Goal: Transaction & Acquisition: Purchase product/service

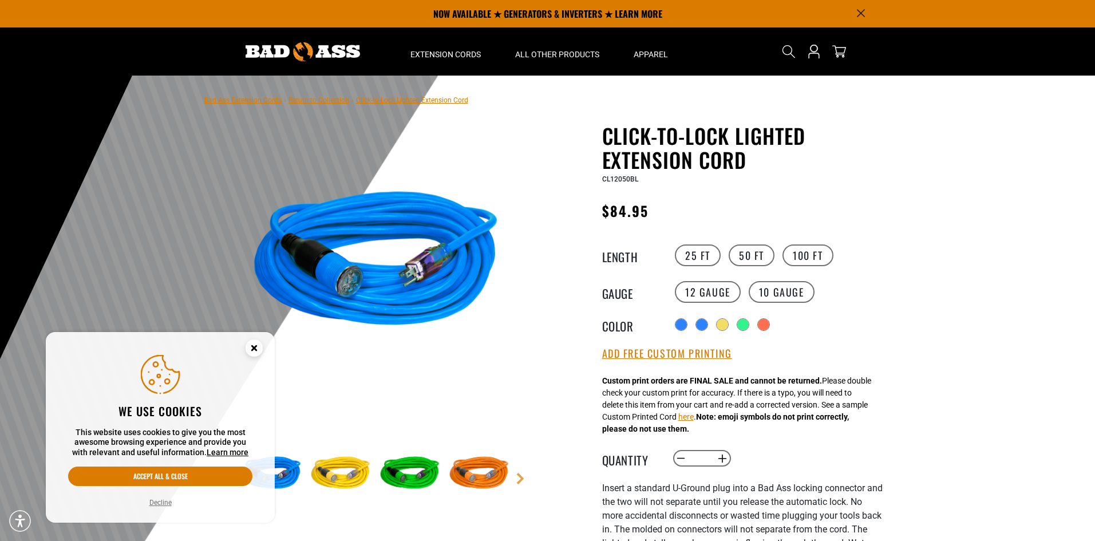
click at [254, 349] on circle "Cookie Consent" at bounding box center [254, 348] width 17 height 17
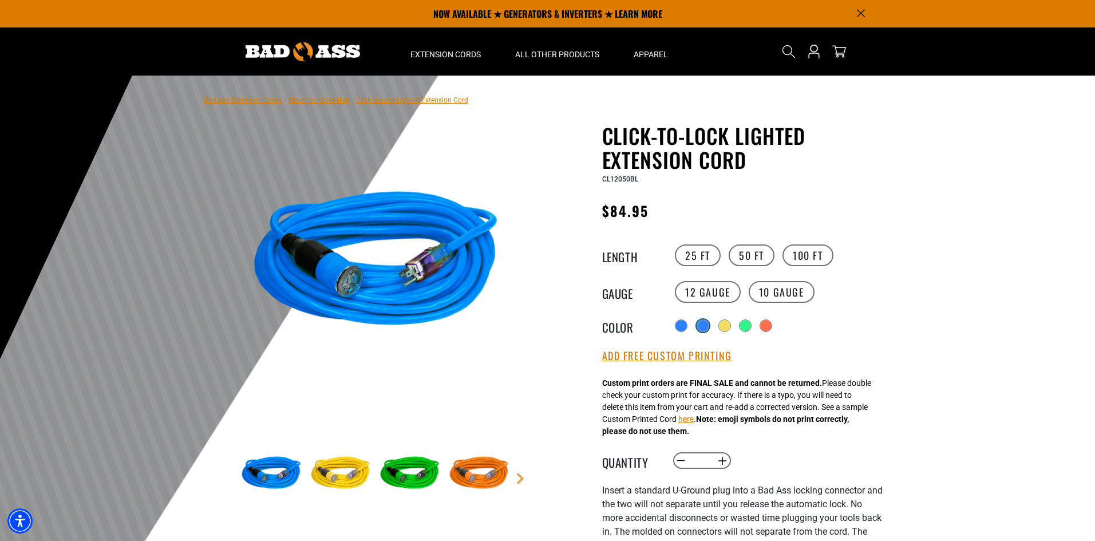
click at [703, 326] on div at bounding box center [702, 325] width 11 height 11
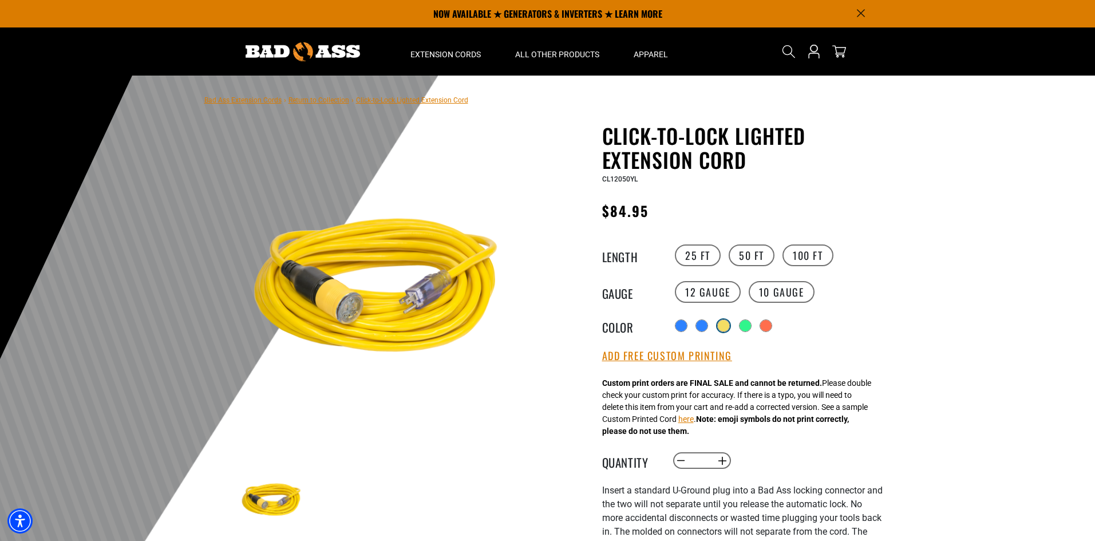
click at [722, 329] on div at bounding box center [723, 325] width 11 height 11
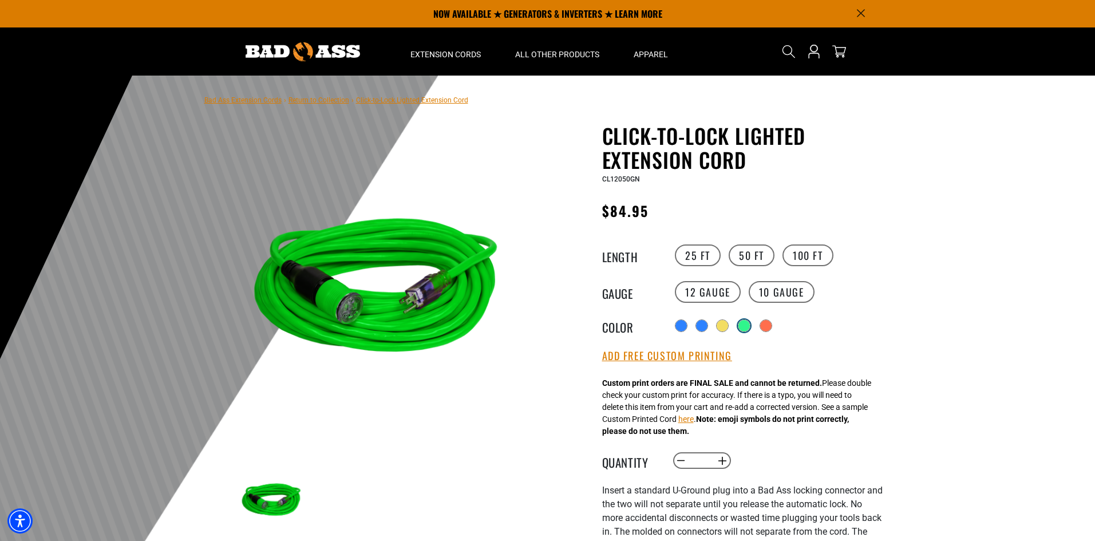
click at [746, 325] on div at bounding box center [744, 325] width 11 height 11
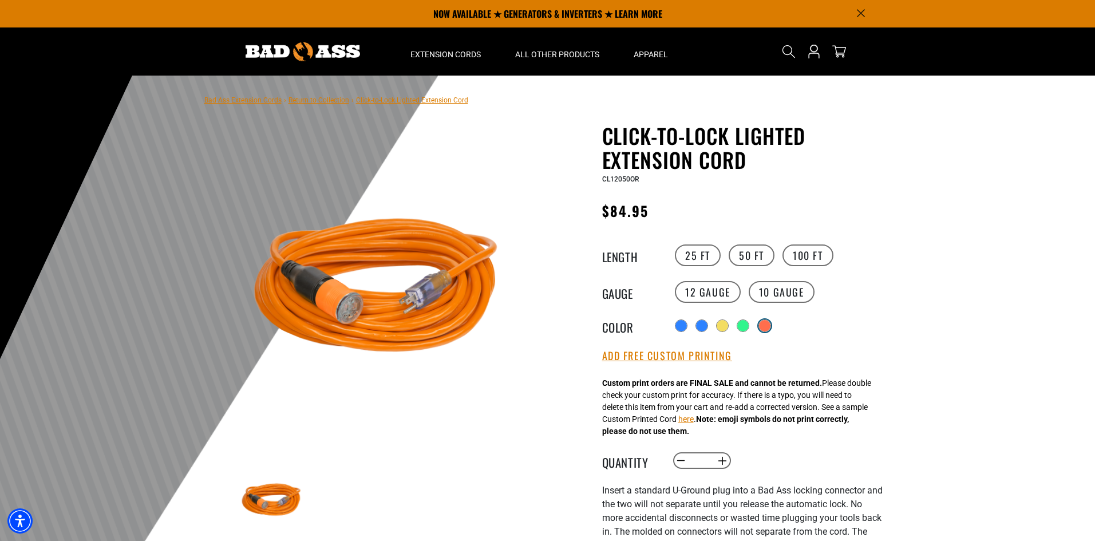
click at [771, 326] on div at bounding box center [764, 325] width 11 height 11
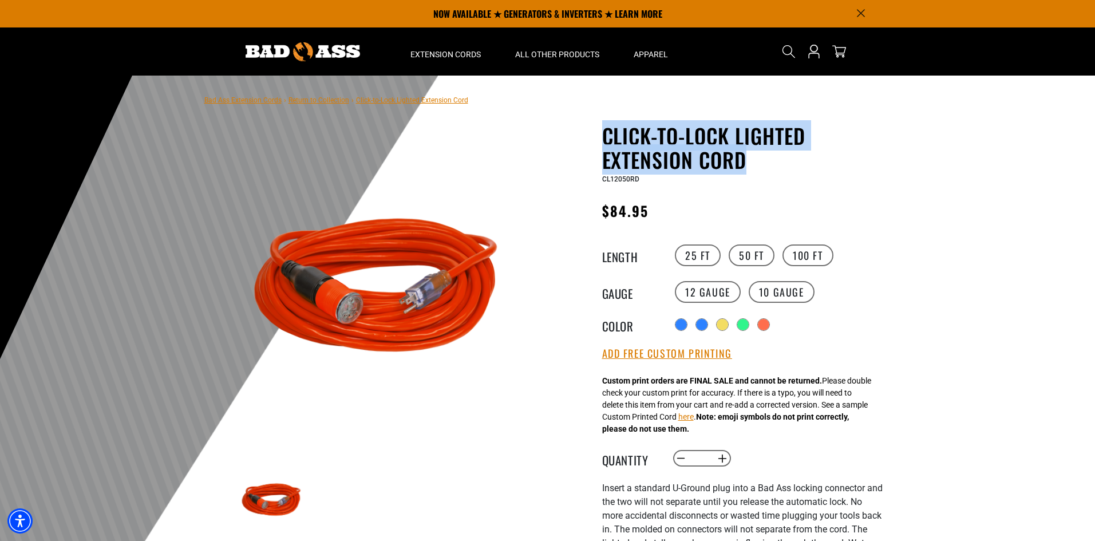
copy h1 "Click-to-Lock Lighted Extension Cord"
drag, startPoint x: 770, startPoint y: 159, endPoint x: 604, endPoint y: 130, distance: 168.6
click at [604, 130] on h1 "Click-to-Lock Lighted Extension Cord" at bounding box center [742, 148] width 281 height 48
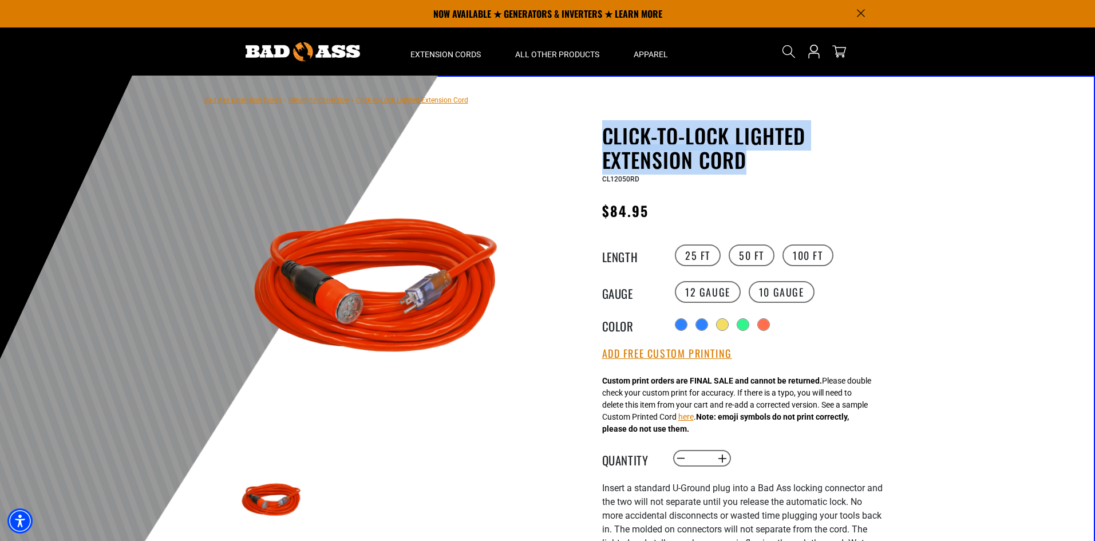
click at [478, 397] on img at bounding box center [376, 291] width 276 height 276
click at [417, 405] on img at bounding box center [376, 291] width 276 height 276
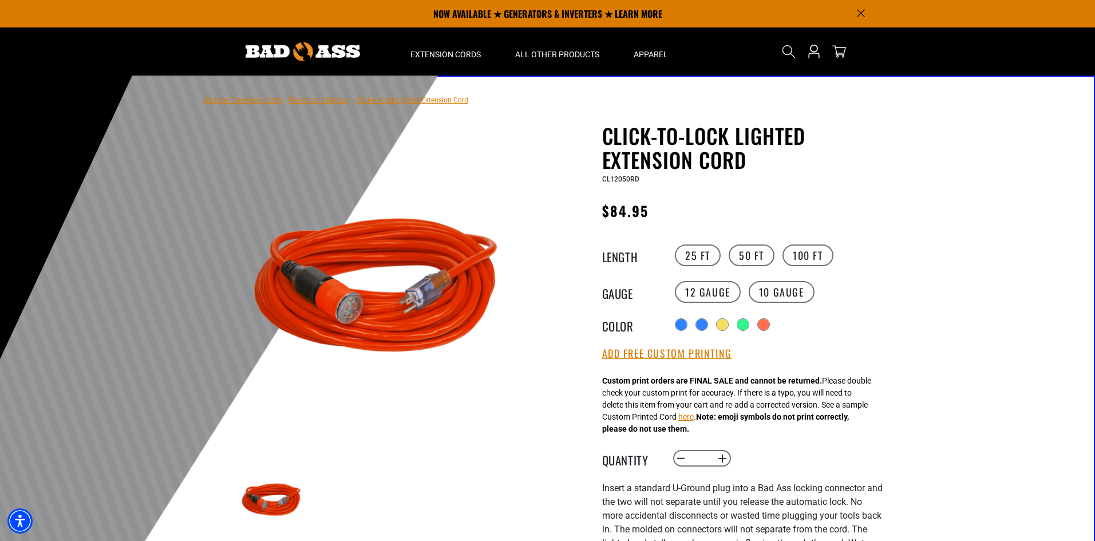
click at [658, 198] on div "Click-to-Lock Lighted Extension Cord Click-to-Lock Lighted Extension Cord CL120…" at bounding box center [742, 463] width 281 height 679
copy span "CL12050RD"
drag, startPoint x: 647, startPoint y: 179, endPoint x: 600, endPoint y: 179, distance: 47.5
click at [600, 179] on div "Click-to-Lock Lighted Extension Cord Click-to-Lock Lighted Extension Cord CL120…" at bounding box center [720, 472] width 326 height 696
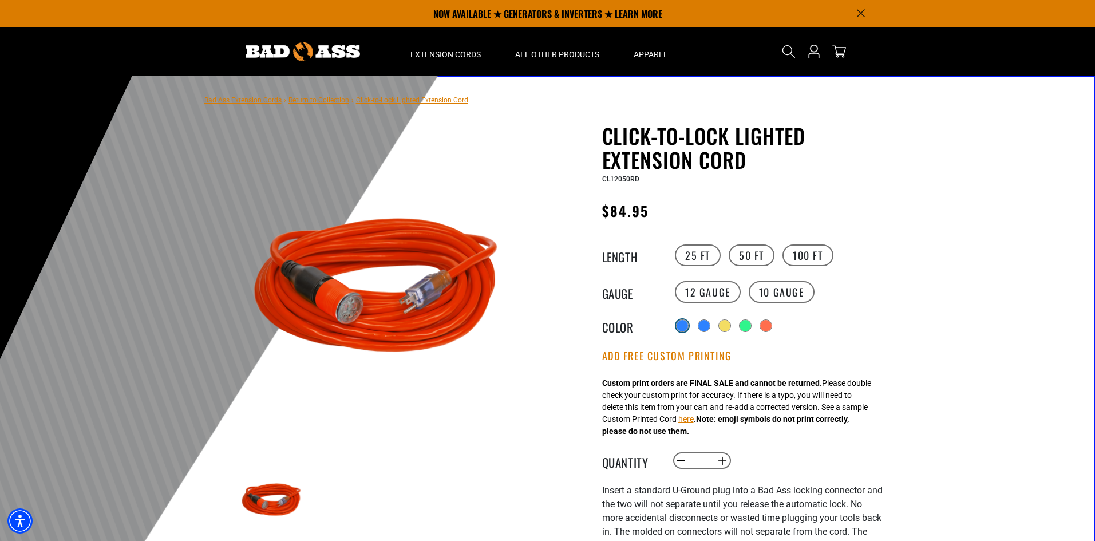
click at [687, 320] on div at bounding box center [682, 326] width 13 height 13
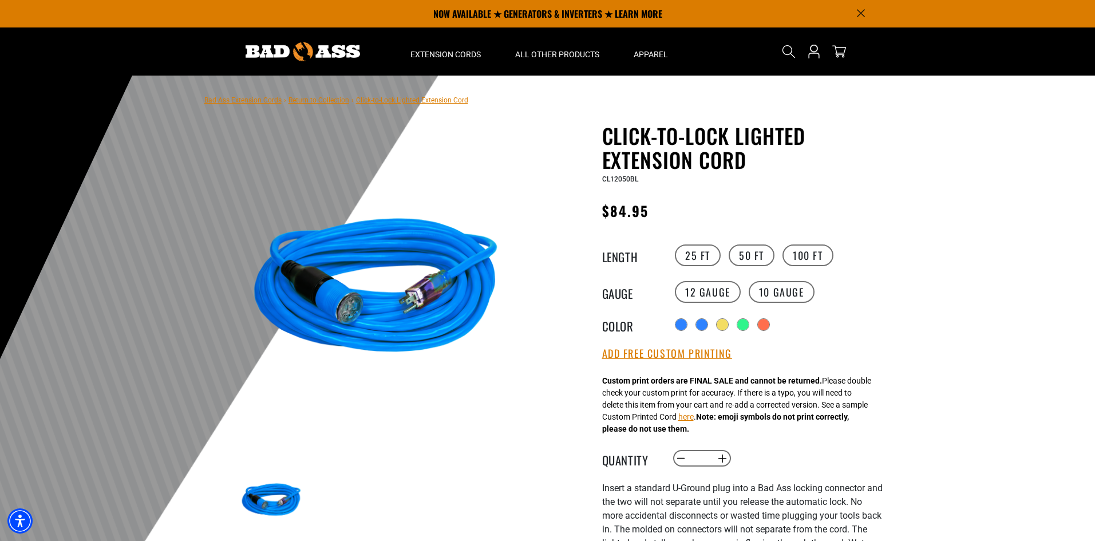
click at [697, 324] on div "Radio button Radio button Radio button Radio button Radio button products.produ…" at bounding box center [777, 325] width 211 height 18
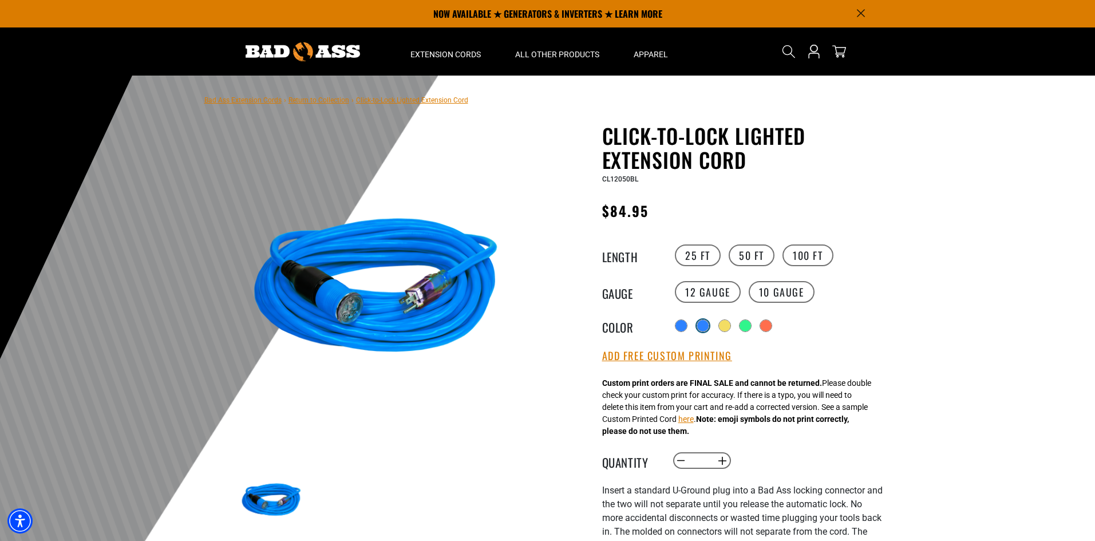
click at [700, 324] on div at bounding box center [702, 325] width 11 height 11
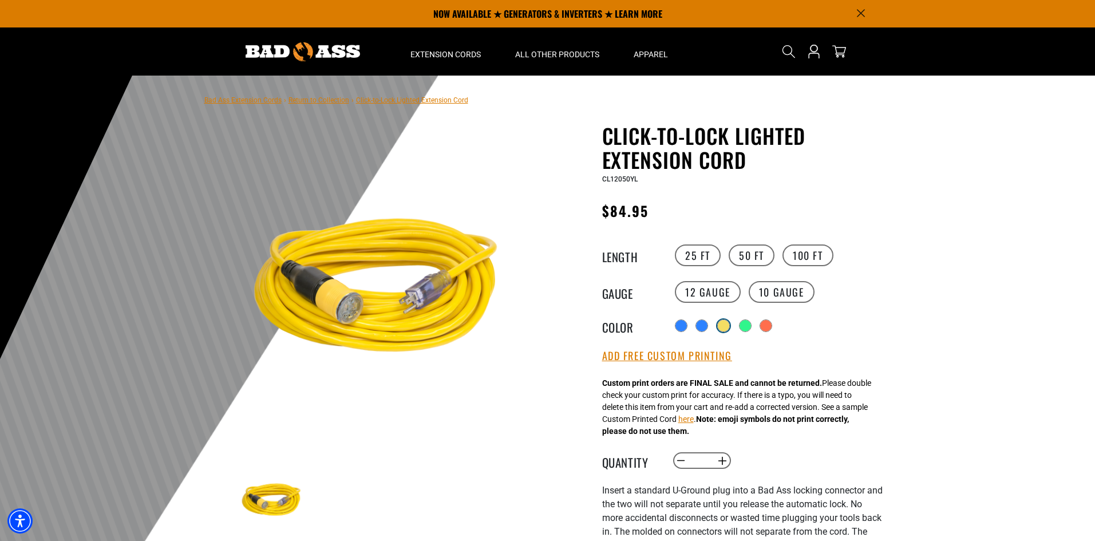
click at [726, 327] on div at bounding box center [723, 325] width 11 height 11
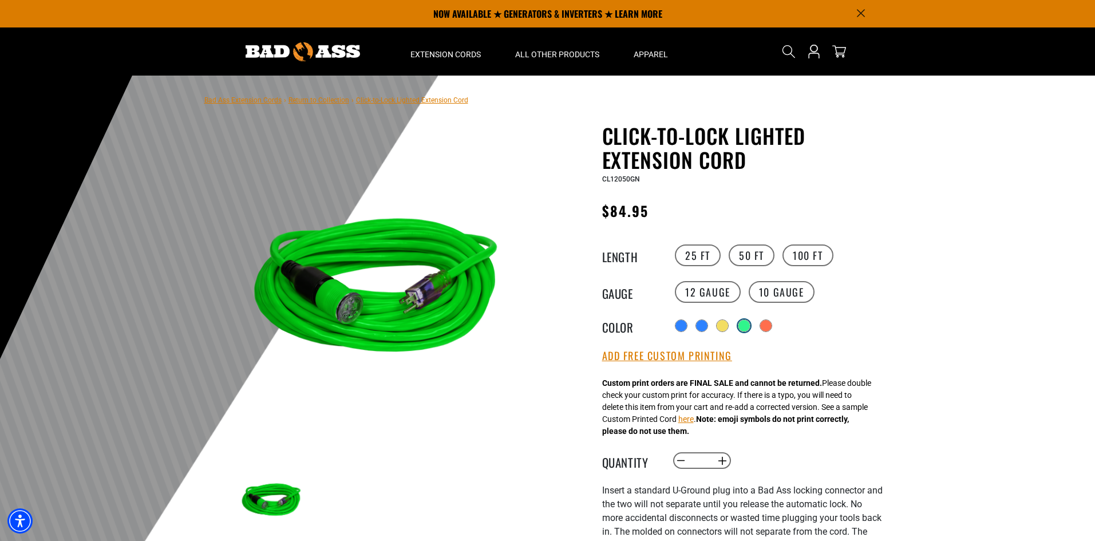
click at [747, 327] on div at bounding box center [744, 325] width 11 height 11
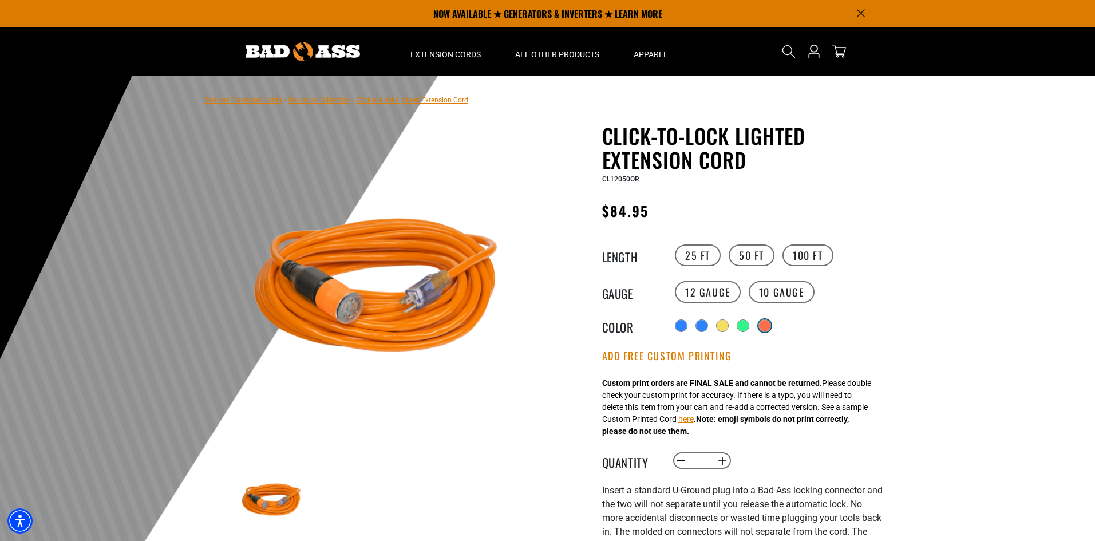
click at [771, 326] on div at bounding box center [764, 325] width 11 height 11
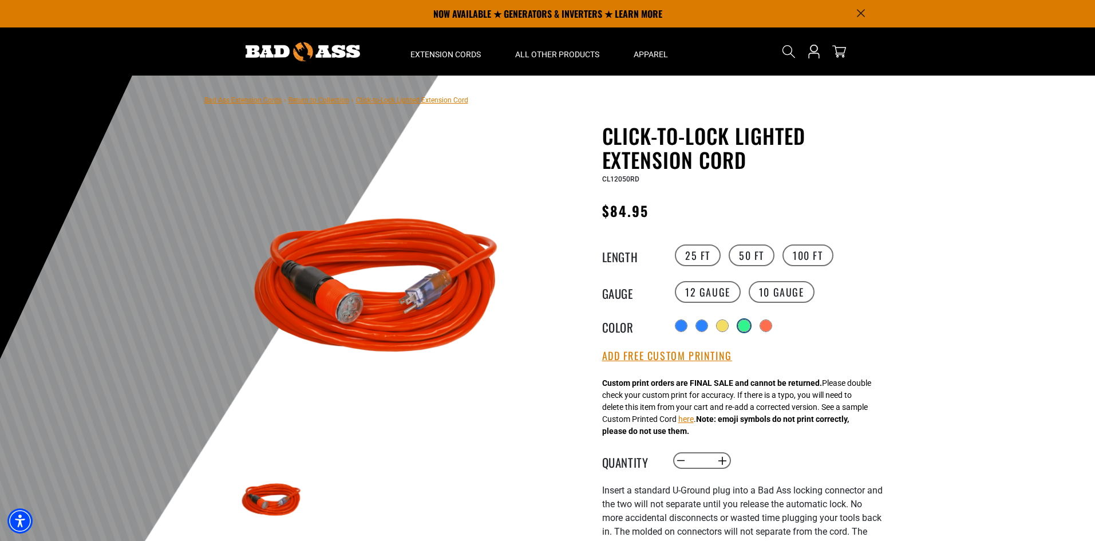
click at [739, 328] on div at bounding box center [744, 325] width 11 height 11
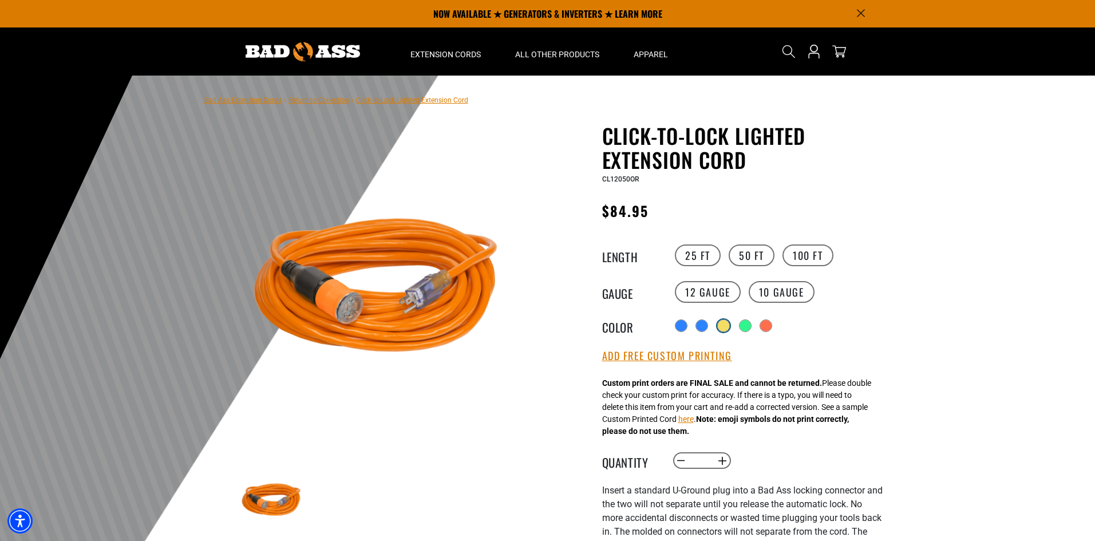
click at [718, 330] on div at bounding box center [724, 326] width 13 height 13
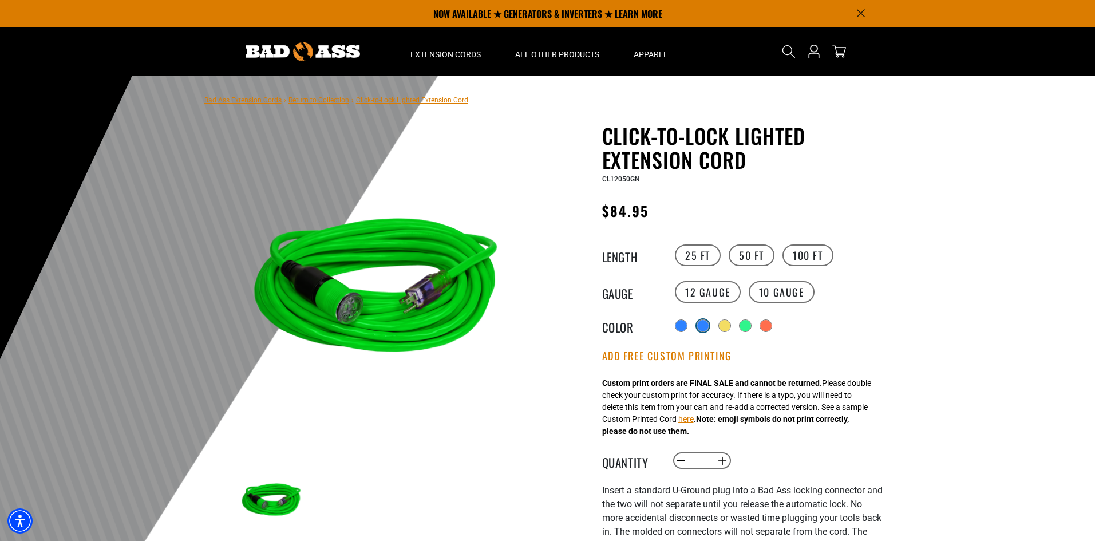
click at [701, 326] on div at bounding box center [702, 325] width 11 height 11
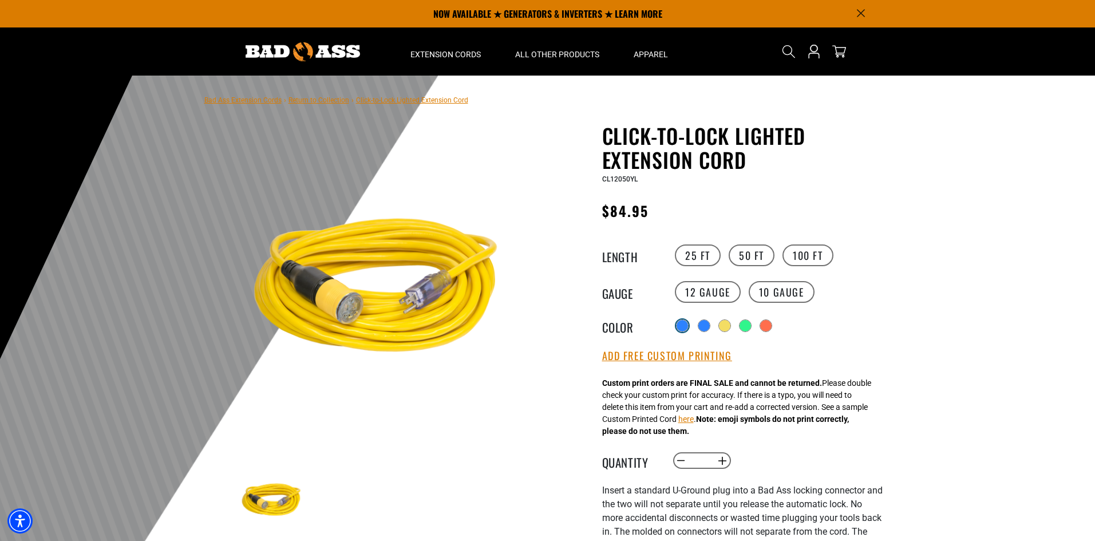
click at [679, 330] on div at bounding box center [682, 325] width 11 height 11
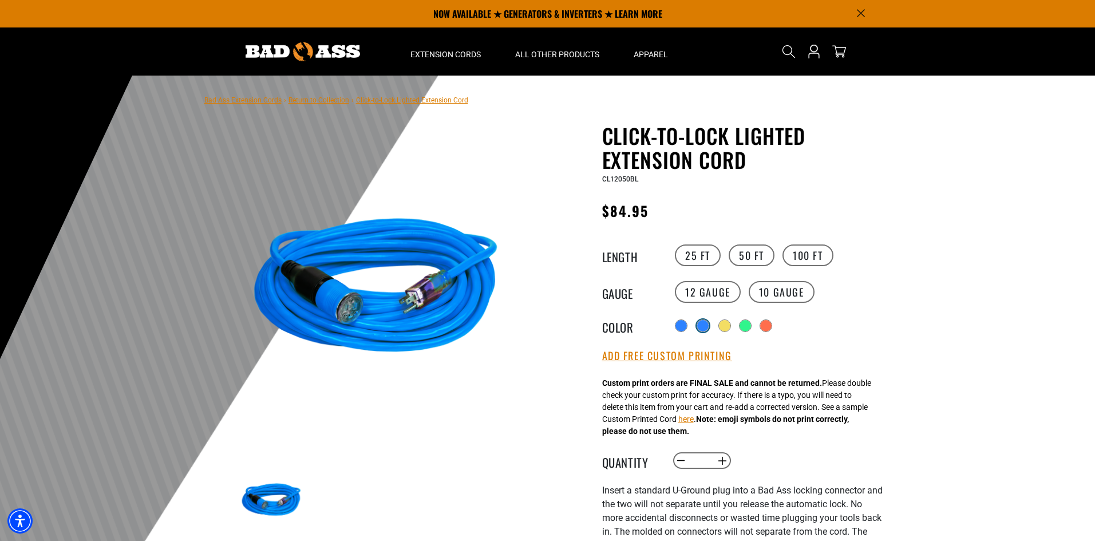
click at [709, 328] on div at bounding box center [702, 325] width 11 height 11
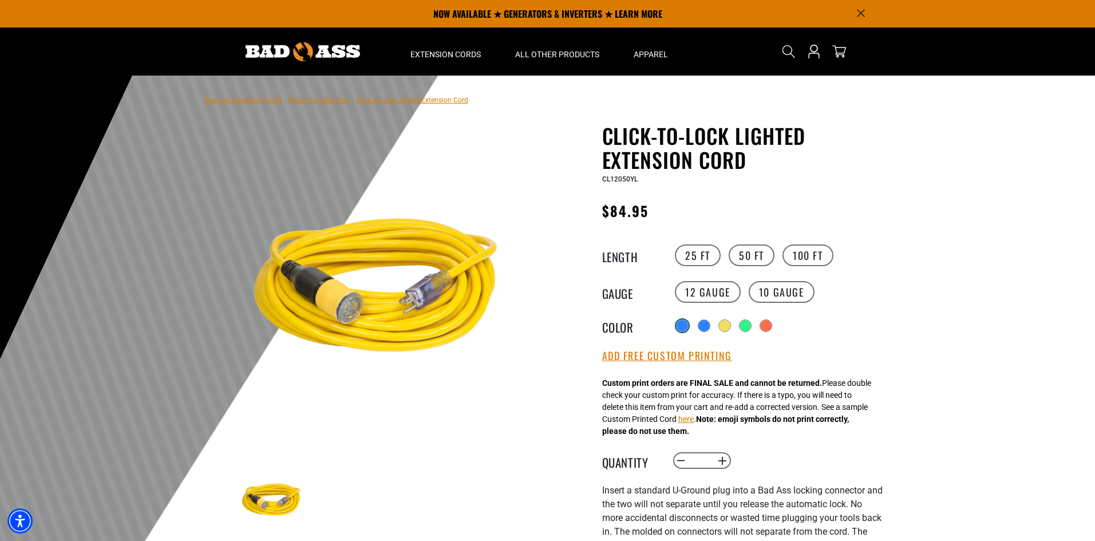
click at [678, 328] on div at bounding box center [682, 325] width 11 height 11
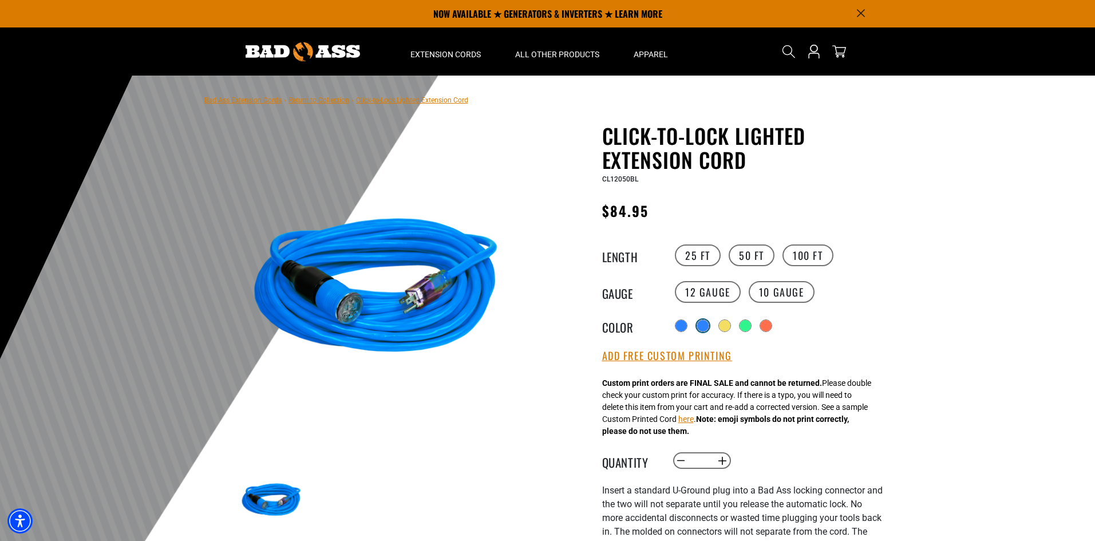
click at [703, 327] on div at bounding box center [702, 325] width 11 height 11
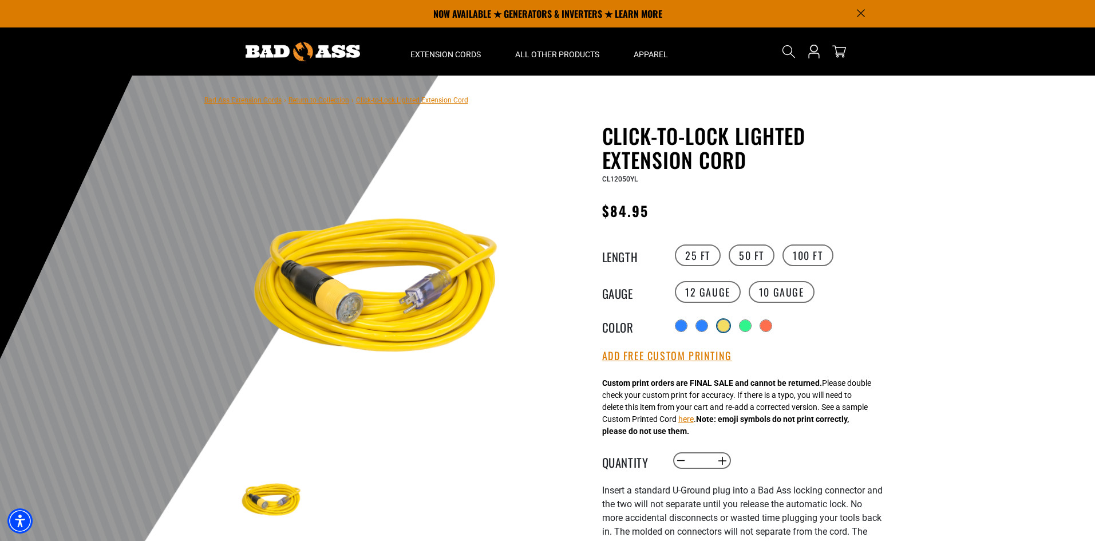
click at [725, 326] on div at bounding box center [723, 325] width 11 height 11
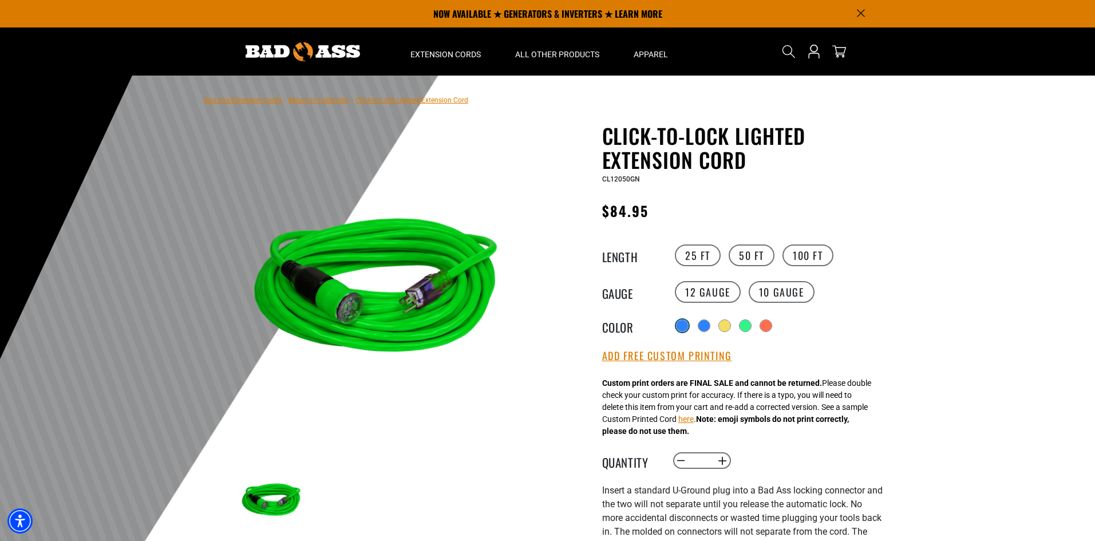
click at [680, 322] on div at bounding box center [682, 325] width 11 height 11
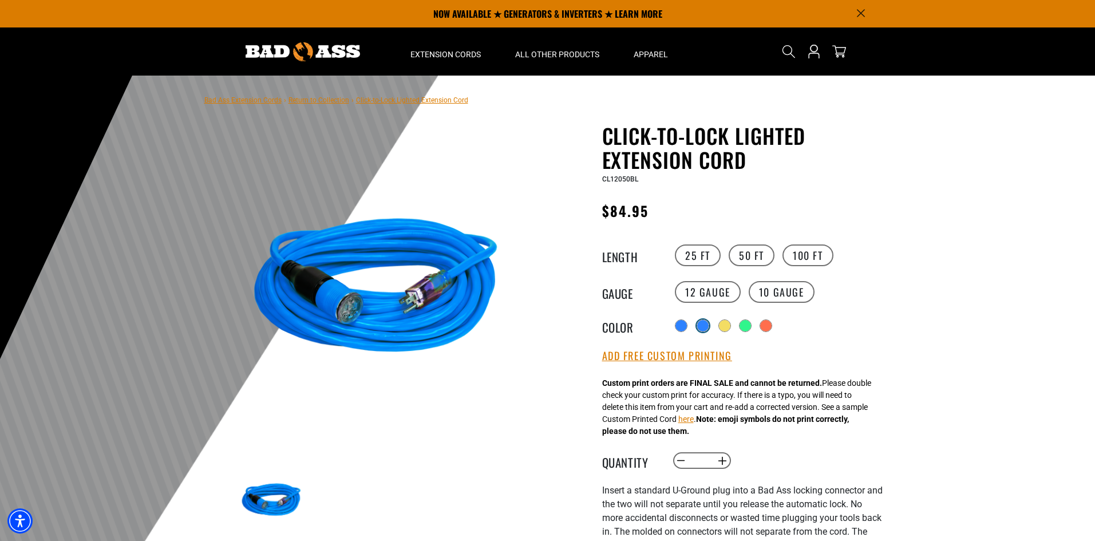
click at [707, 326] on div at bounding box center [702, 325] width 11 height 11
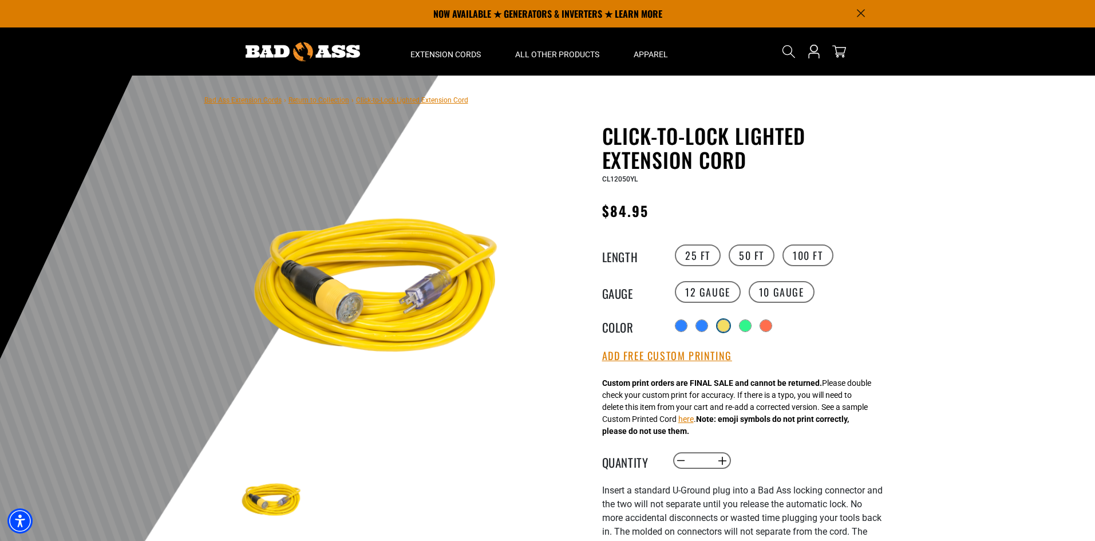
click at [730, 323] on div at bounding box center [723, 325] width 11 height 11
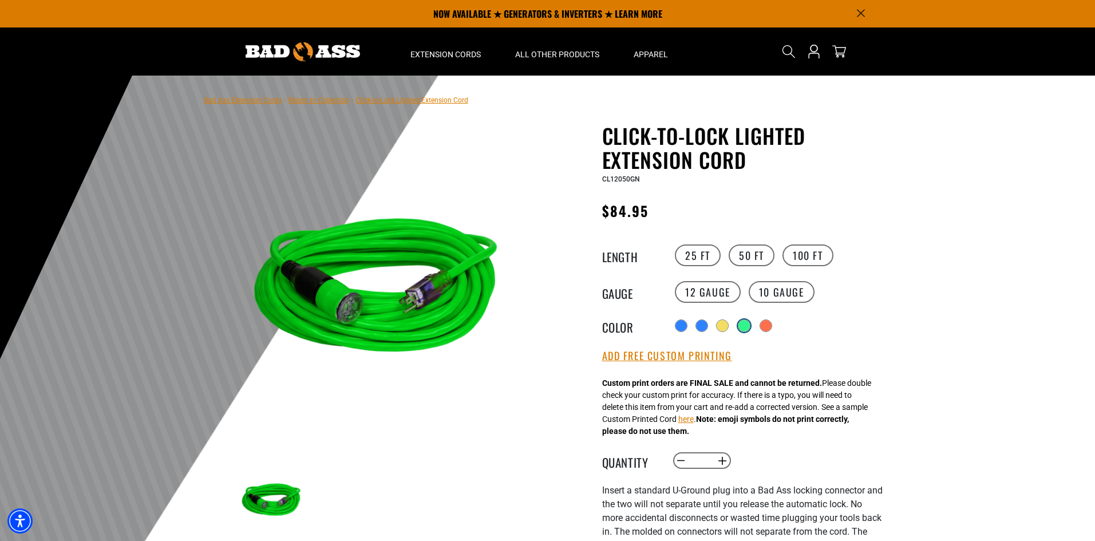
click at [747, 328] on div at bounding box center [744, 325] width 11 height 11
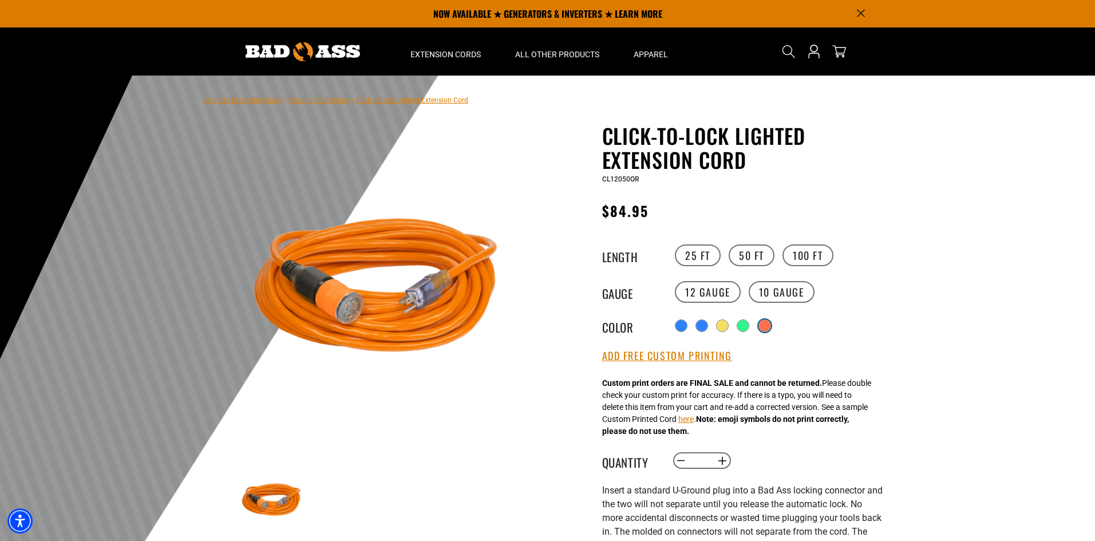
click at [765, 328] on div at bounding box center [764, 325] width 11 height 11
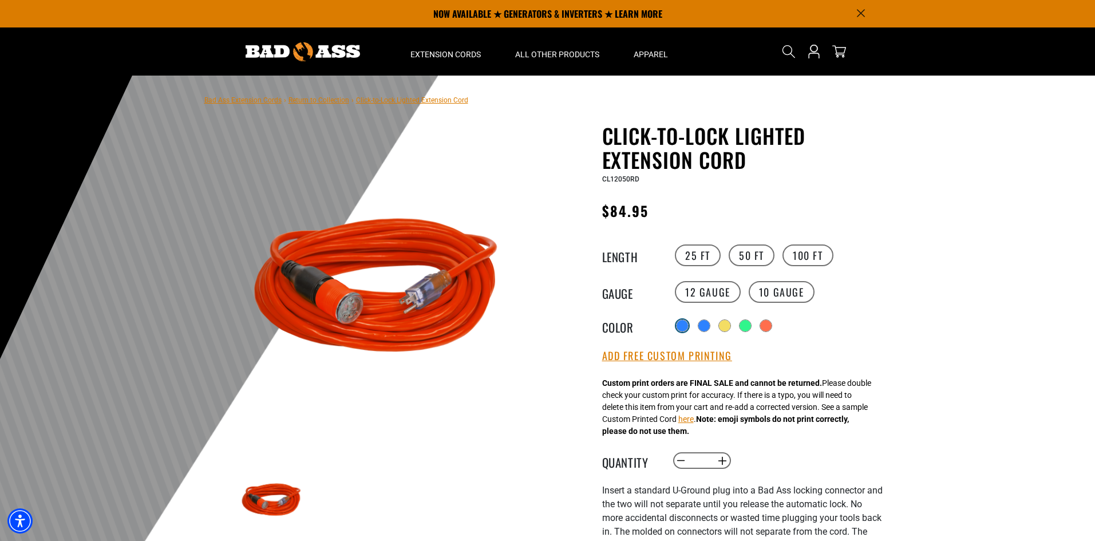
click at [681, 322] on div at bounding box center [682, 325] width 11 height 11
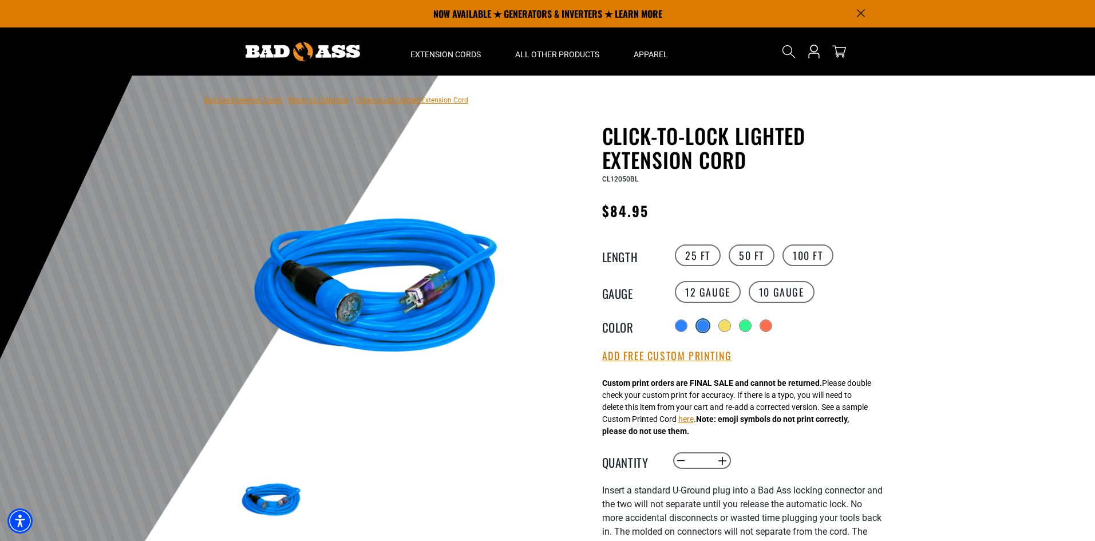
click at [706, 326] on div at bounding box center [702, 325] width 11 height 11
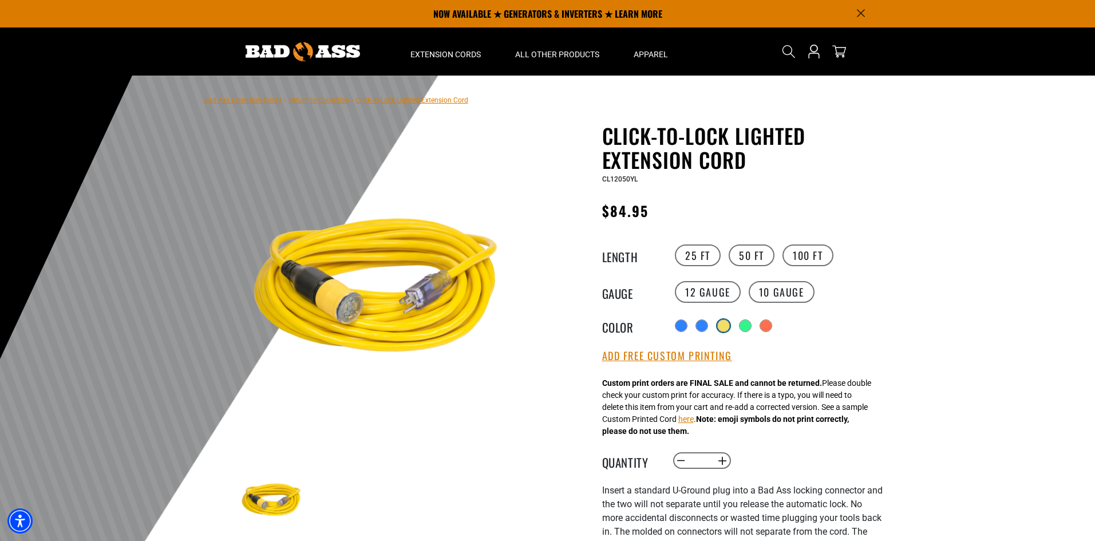
click at [730, 325] on div at bounding box center [723, 325] width 11 height 11
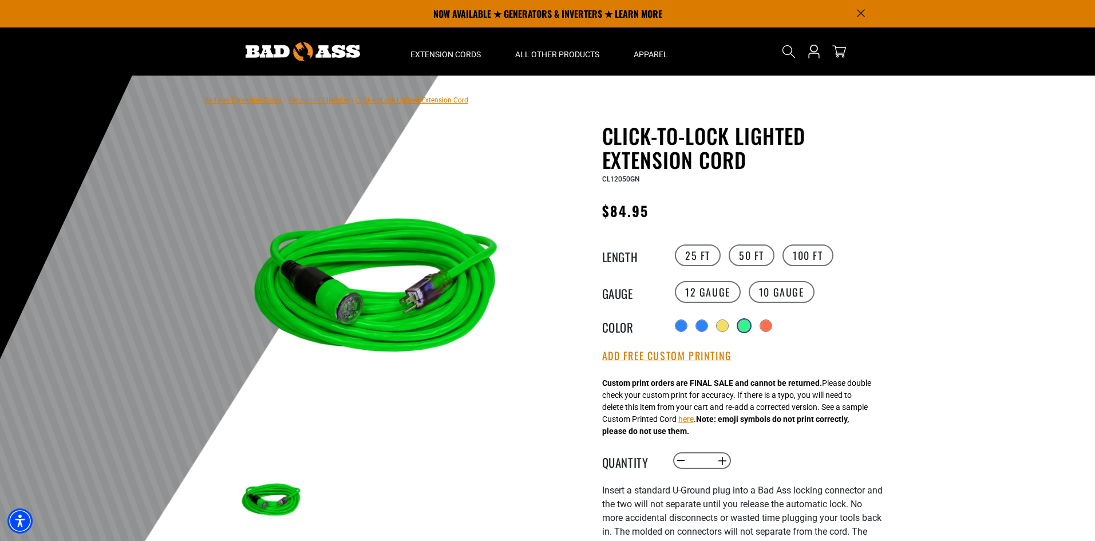
click at [742, 325] on div at bounding box center [744, 325] width 11 height 11
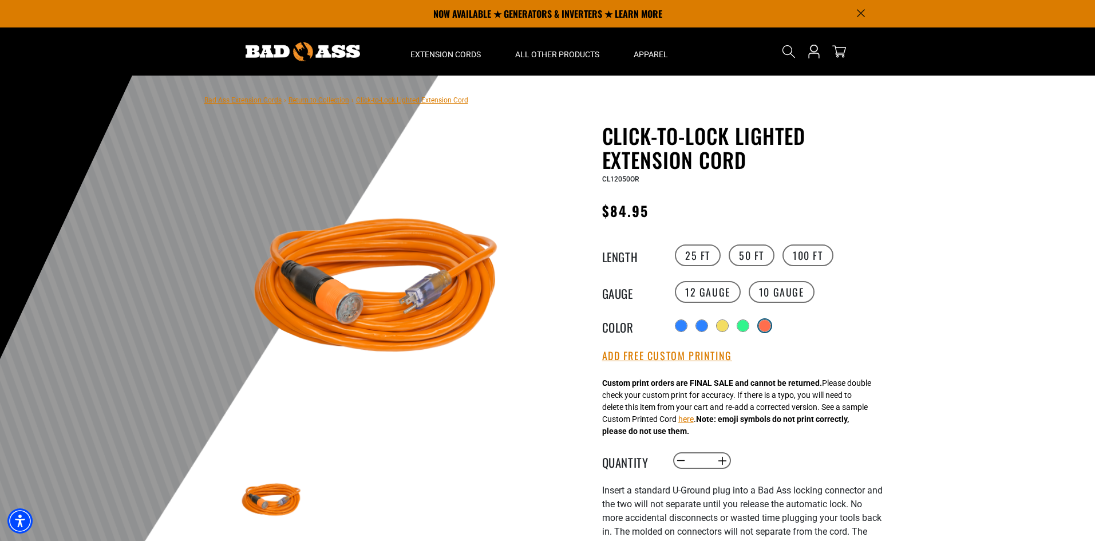
click at [770, 326] on div at bounding box center [764, 325] width 11 height 11
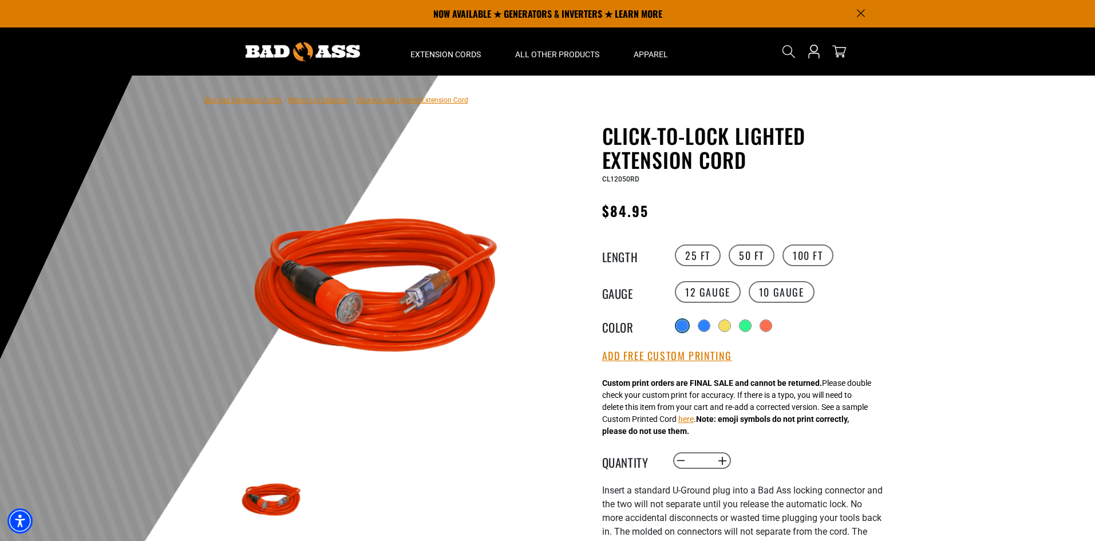
click at [681, 329] on div at bounding box center [682, 325] width 11 height 11
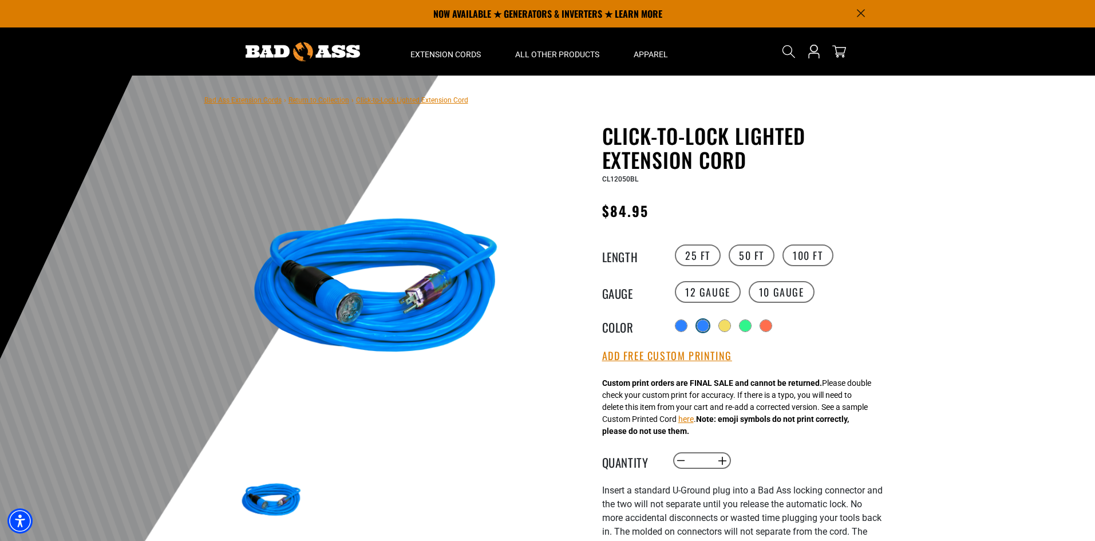
click at [701, 329] on div at bounding box center [703, 326] width 13 height 13
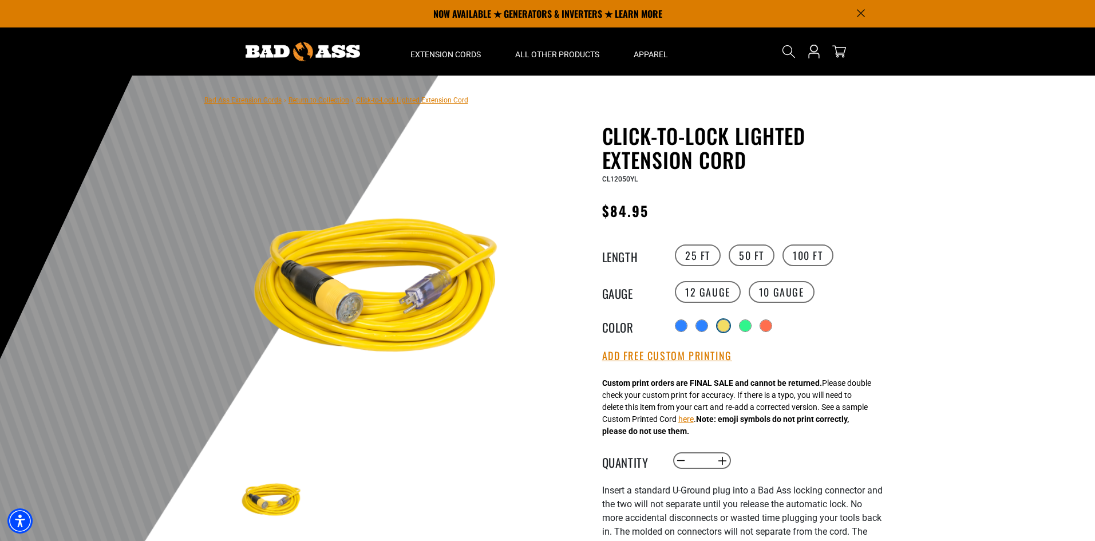
click at [723, 324] on div at bounding box center [723, 325] width 11 height 11
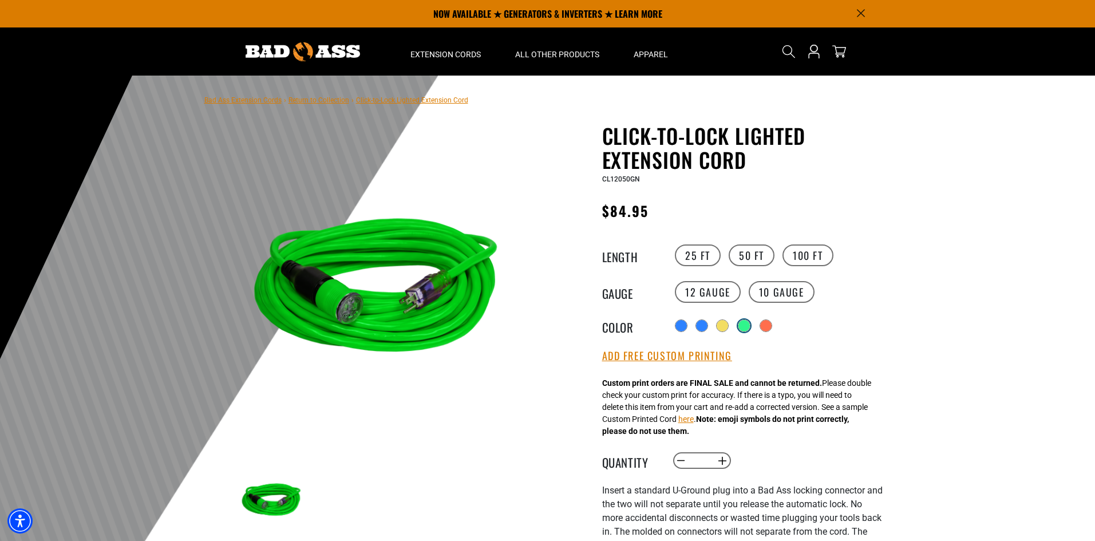
click at [751, 325] on div at bounding box center [744, 326] width 13 height 13
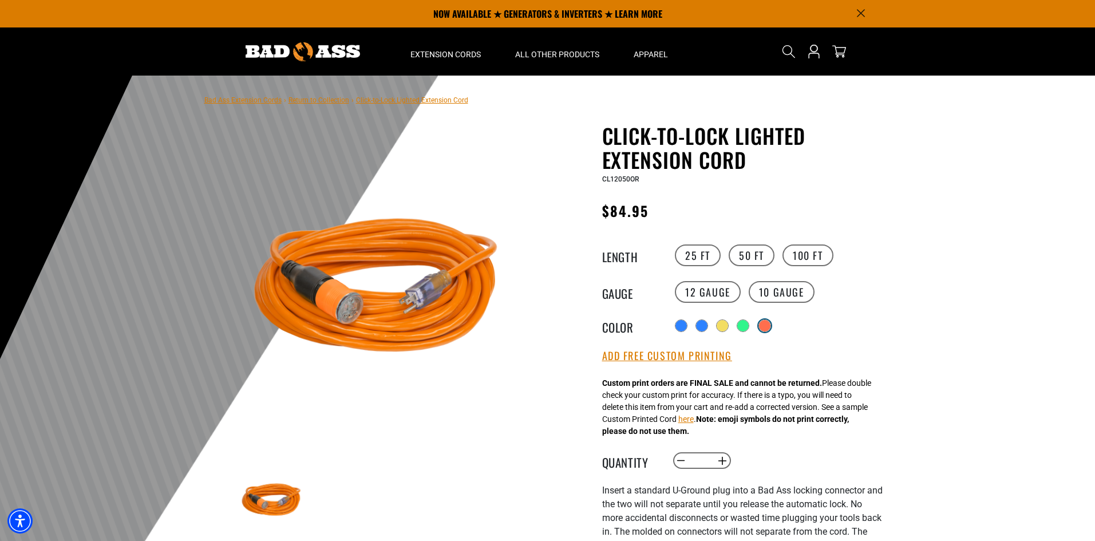
click at [766, 329] on div at bounding box center [764, 325] width 11 height 11
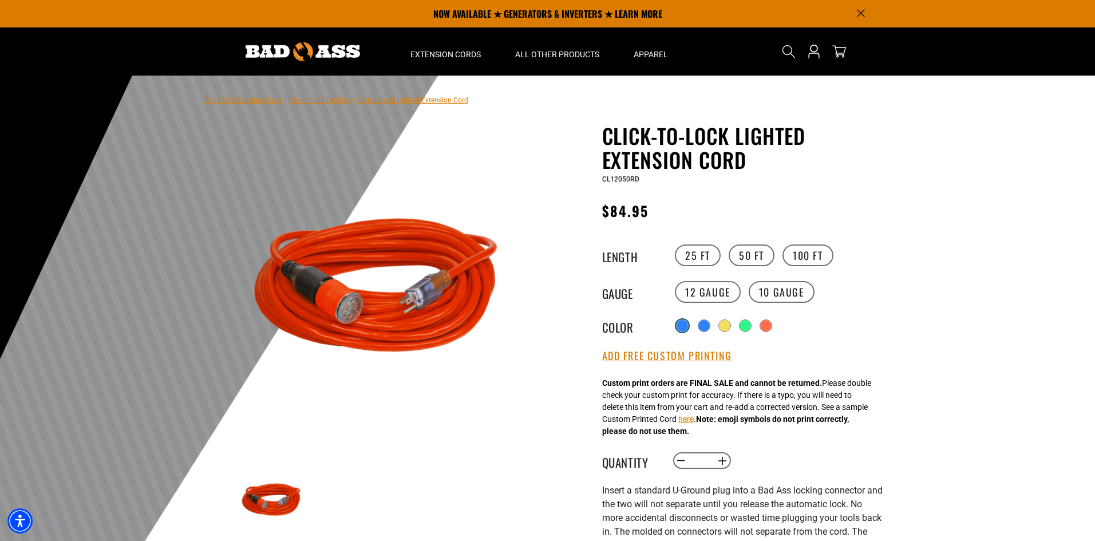
click at [680, 321] on div at bounding box center [682, 325] width 11 height 11
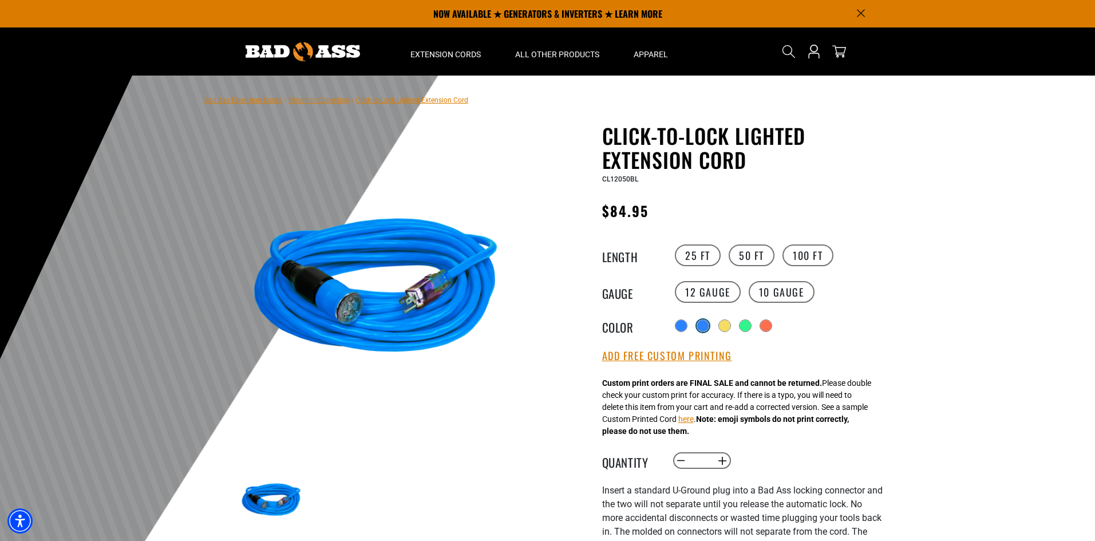
click at [706, 328] on div at bounding box center [702, 325] width 11 height 11
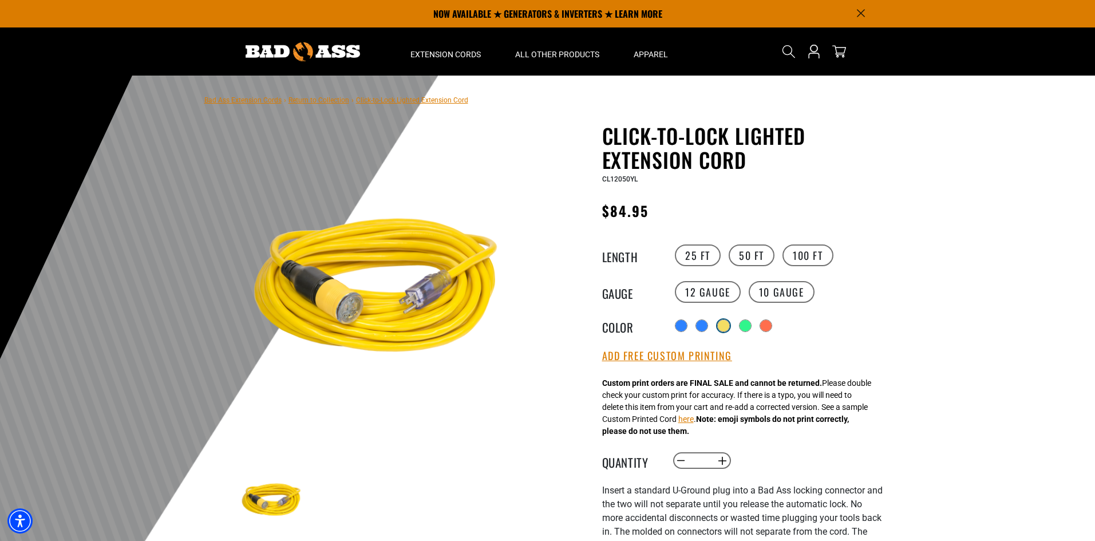
click at [727, 328] on div at bounding box center [723, 325] width 11 height 11
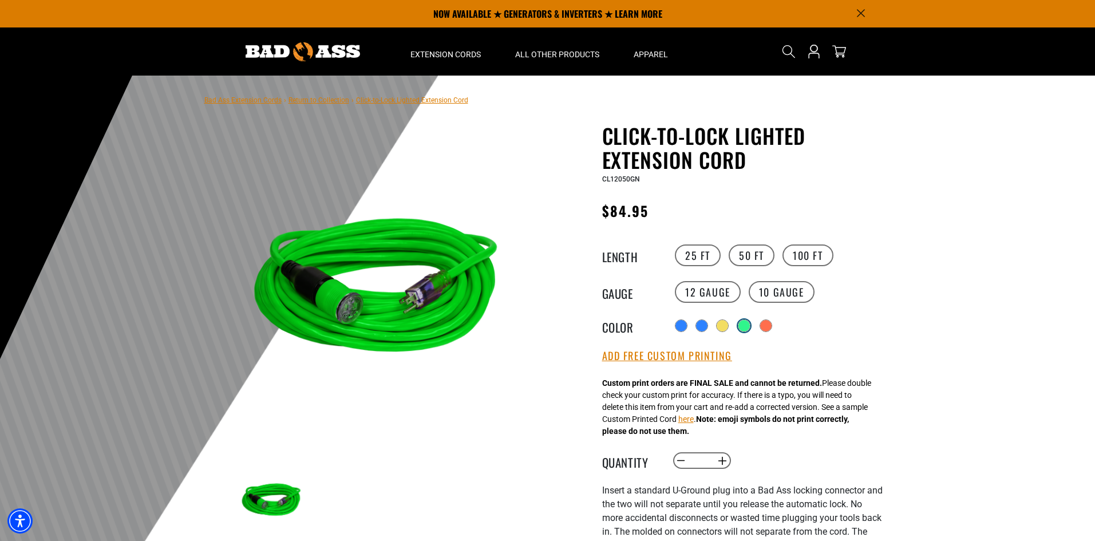
click at [748, 326] on div at bounding box center [744, 325] width 11 height 11
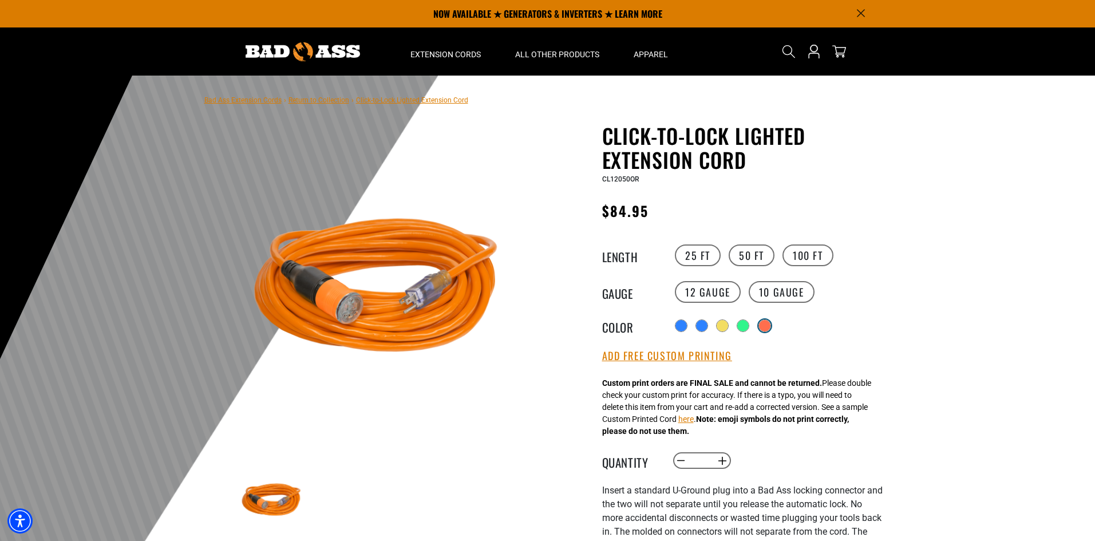
click at [766, 326] on div at bounding box center [764, 325] width 11 height 11
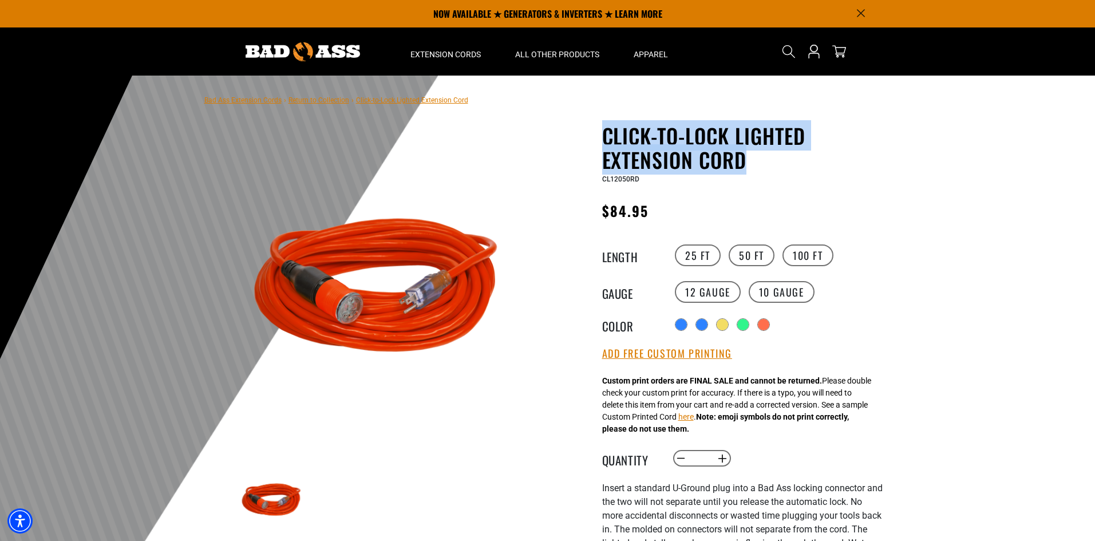
copy h1 "Click-to-Lock Lighted Extension Cord"
drag, startPoint x: 604, startPoint y: 131, endPoint x: 776, endPoint y: 159, distance: 174.5
click at [776, 159] on h1 "Click-to-Lock Lighted Extension Cord" at bounding box center [742, 148] width 281 height 48
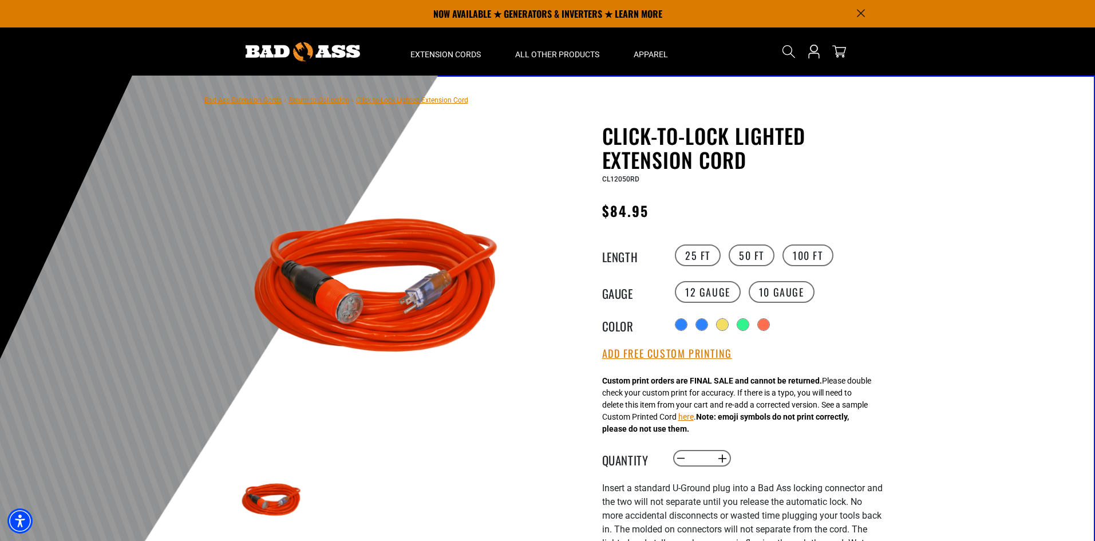
click at [968, 155] on div at bounding box center [547, 356] width 1095 height 561
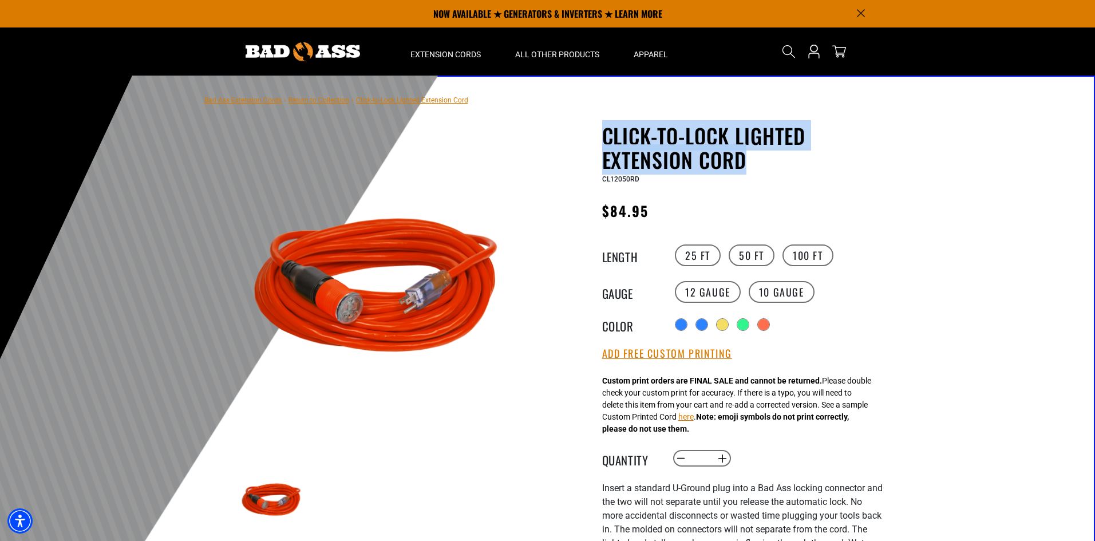
copy h1 "Click-to-Lock Lighted Extension Cord"
drag, startPoint x: 597, startPoint y: 131, endPoint x: 778, endPoint y: 160, distance: 183.3
click at [778, 160] on div "Click-to-Lock Lighted Extension Cord Click-to-Lock Lighted Extension Cord CL120…" at bounding box center [720, 472] width 326 height 696
click at [585, 138] on div "Click-to-Lock Lighted Extension Cord Click-to-Lock Lighted Extension Cord CL120…" at bounding box center [720, 472] width 326 height 696
copy h1 "Click-to-Lock Lighted Extension Cord"
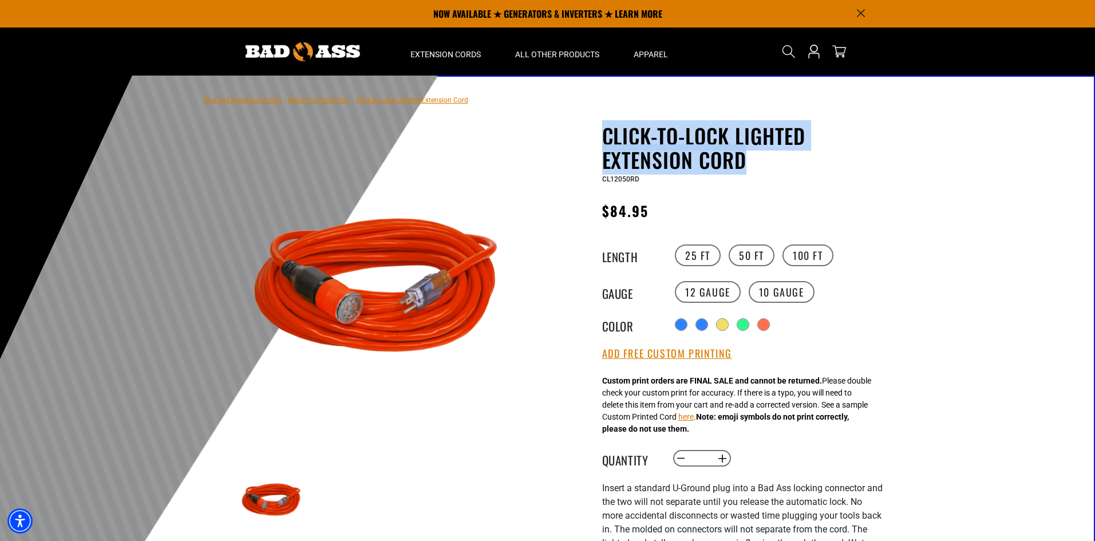
drag, startPoint x: 596, startPoint y: 132, endPoint x: 794, endPoint y: 166, distance: 201.7
click at [794, 166] on div "Click-to-Lock Lighted Extension Cord Click-to-Lock Lighted Extension Cord CL120…" at bounding box center [720, 472] width 326 height 696
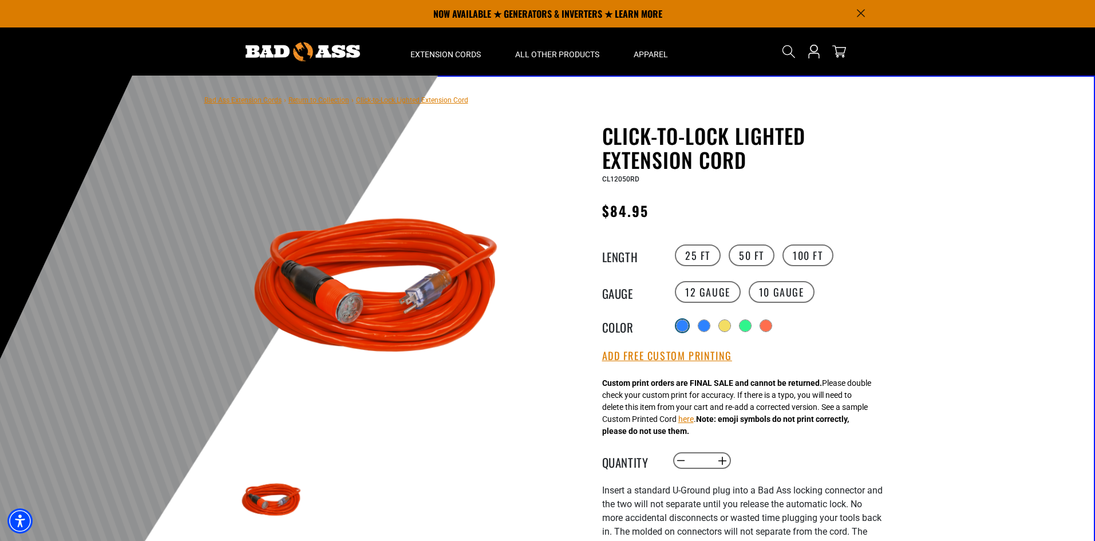
click at [684, 327] on div at bounding box center [682, 325] width 11 height 11
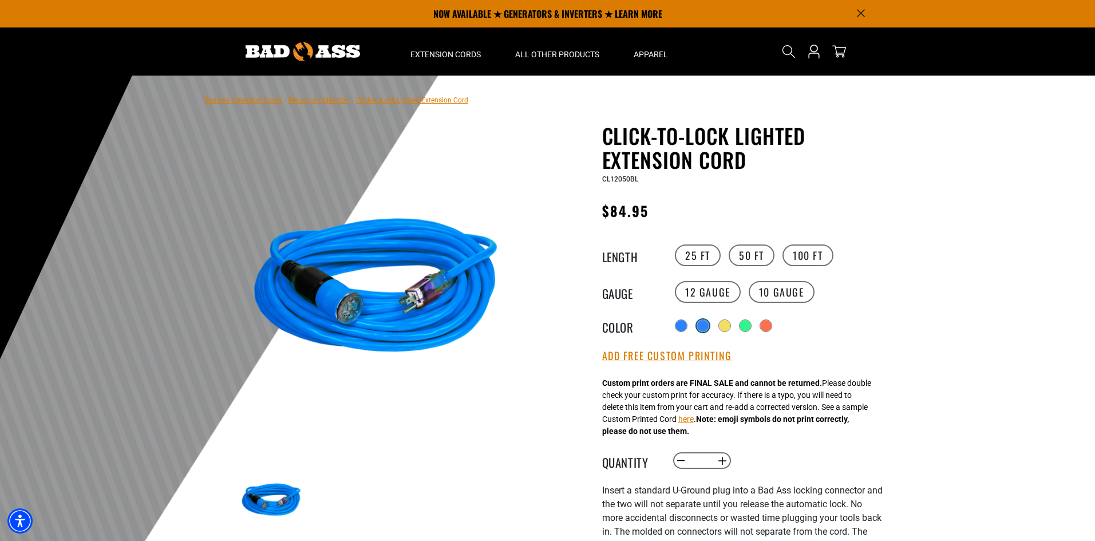
click at [706, 327] on div at bounding box center [702, 325] width 11 height 11
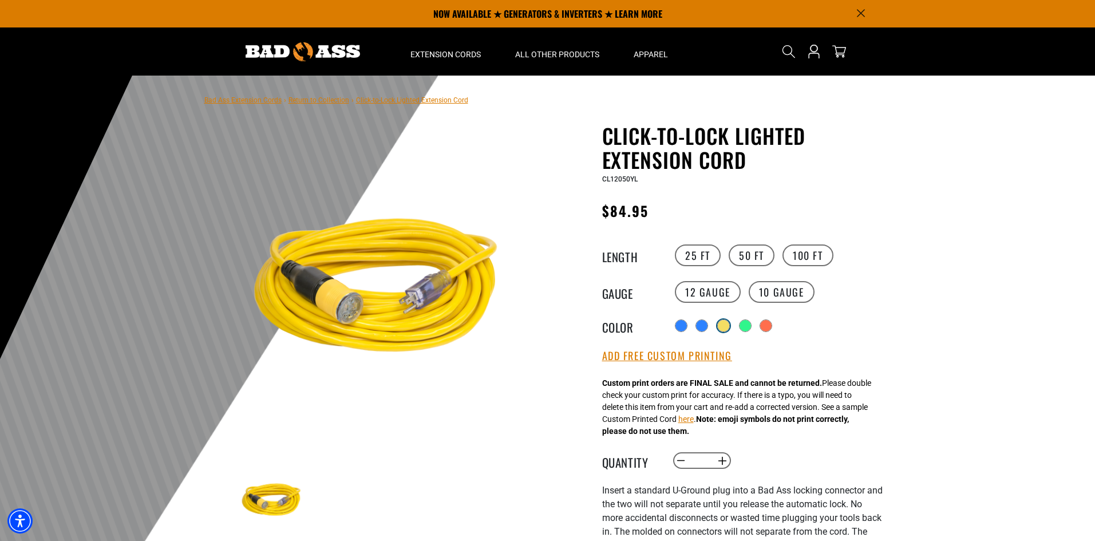
click at [723, 330] on div at bounding box center [723, 325] width 11 height 11
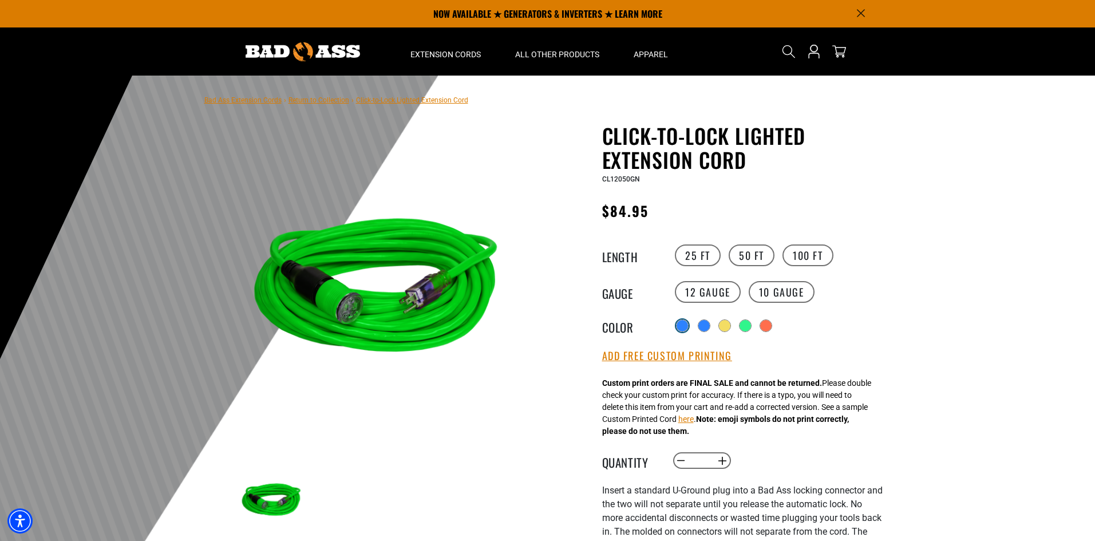
click at [683, 326] on div at bounding box center [682, 325] width 11 height 11
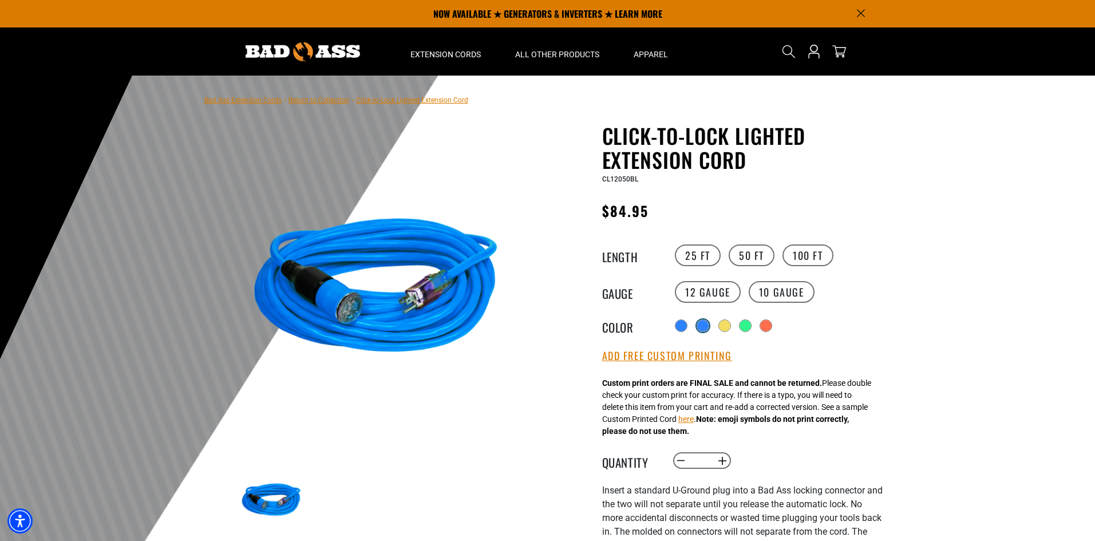
click at [705, 324] on div at bounding box center [702, 325] width 11 height 11
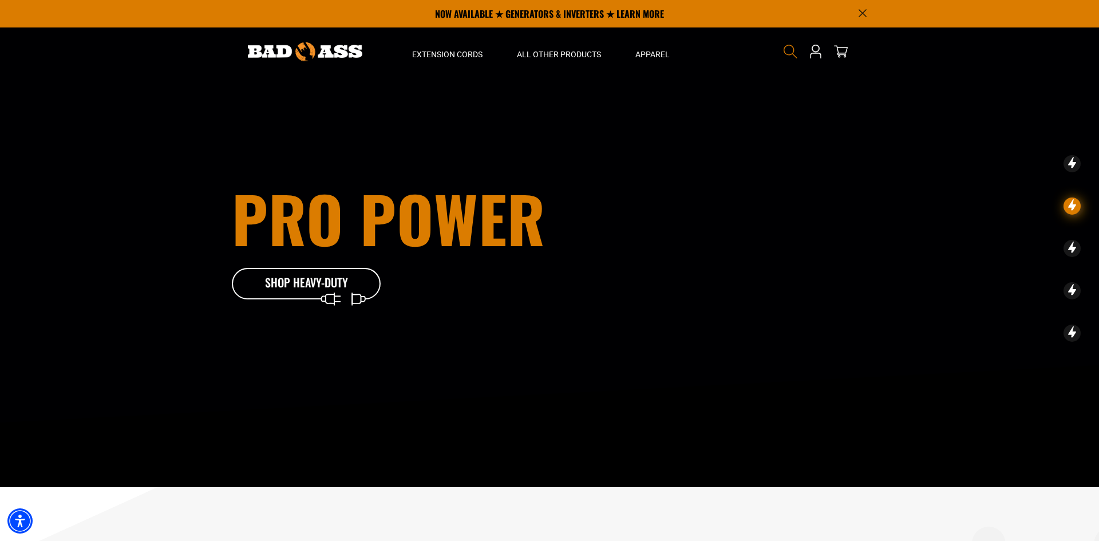
click at [790, 48] on icon "Search" at bounding box center [790, 51] width 15 height 15
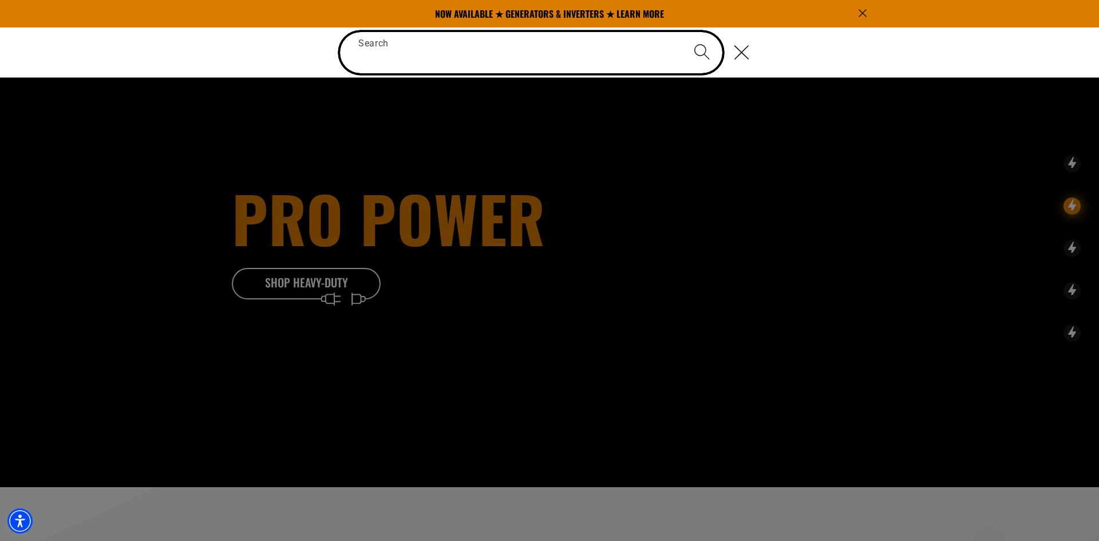
paste input "**********"
type input "**********"
click at [682, 32] on button "Search" at bounding box center [702, 52] width 40 height 40
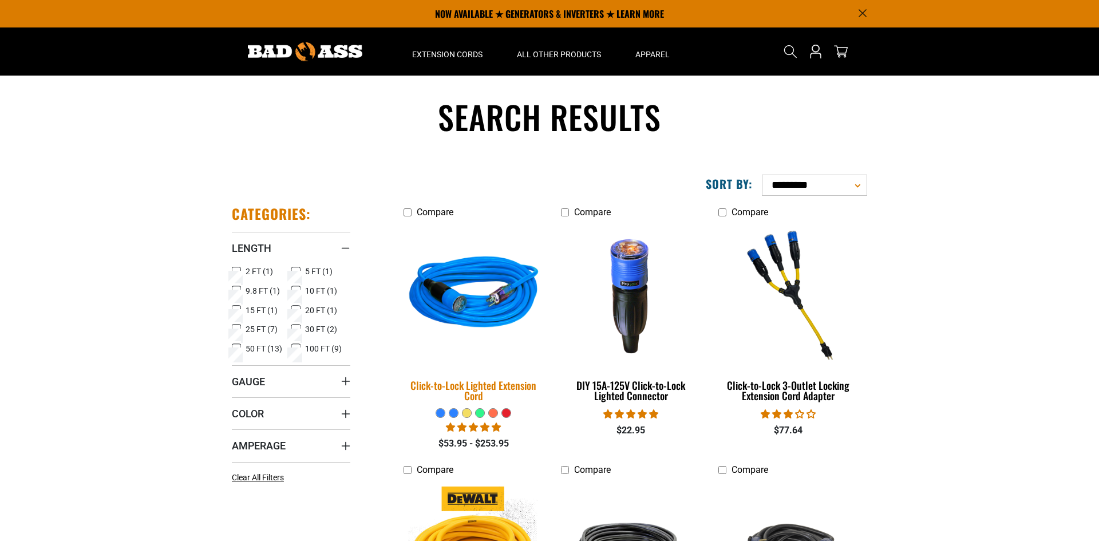
click at [502, 257] on img at bounding box center [474, 295] width 160 height 147
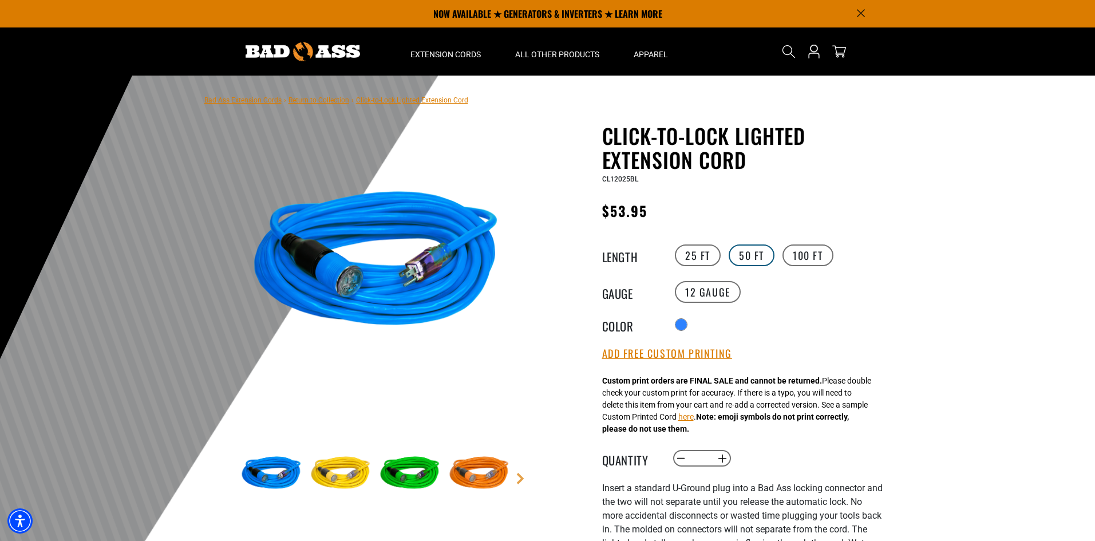
click at [740, 255] on label "50 FT" at bounding box center [752, 256] width 46 height 22
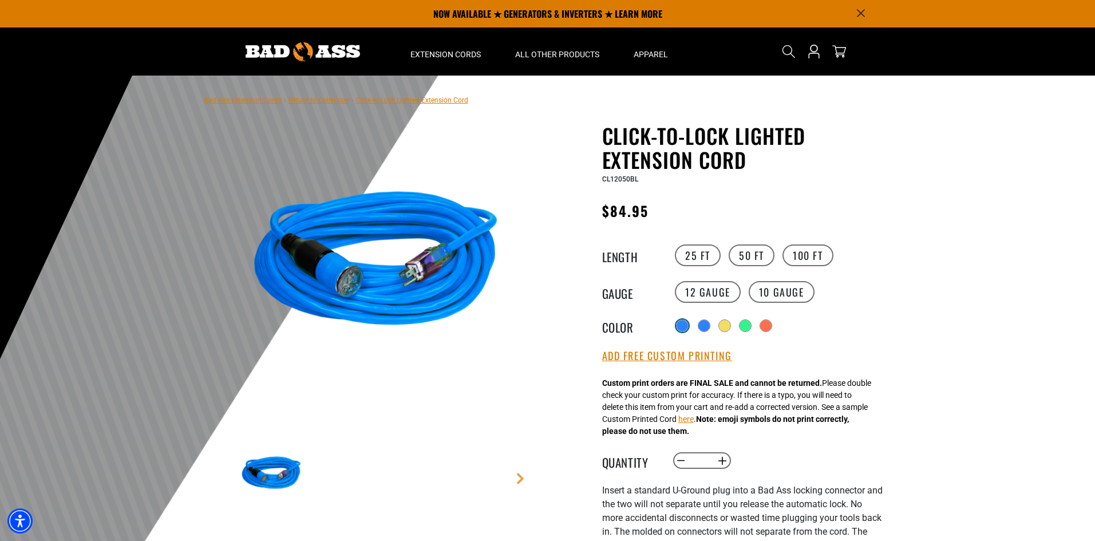
click at [685, 324] on div at bounding box center [682, 325] width 11 height 11
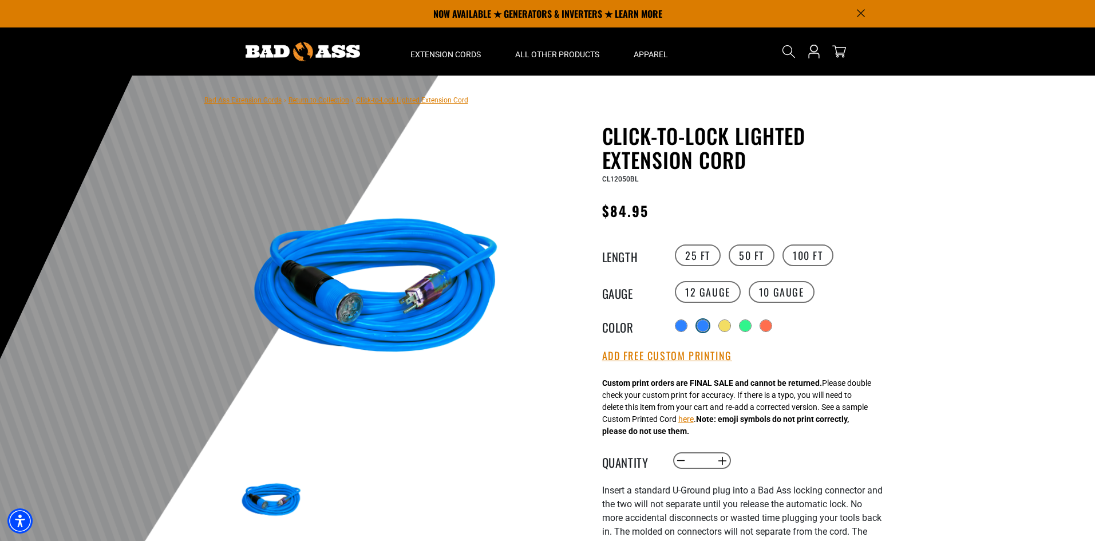
click at [708, 329] on div "products.product.variant_sold_out_or_unavailable" at bounding box center [702, 325] width 11 height 11
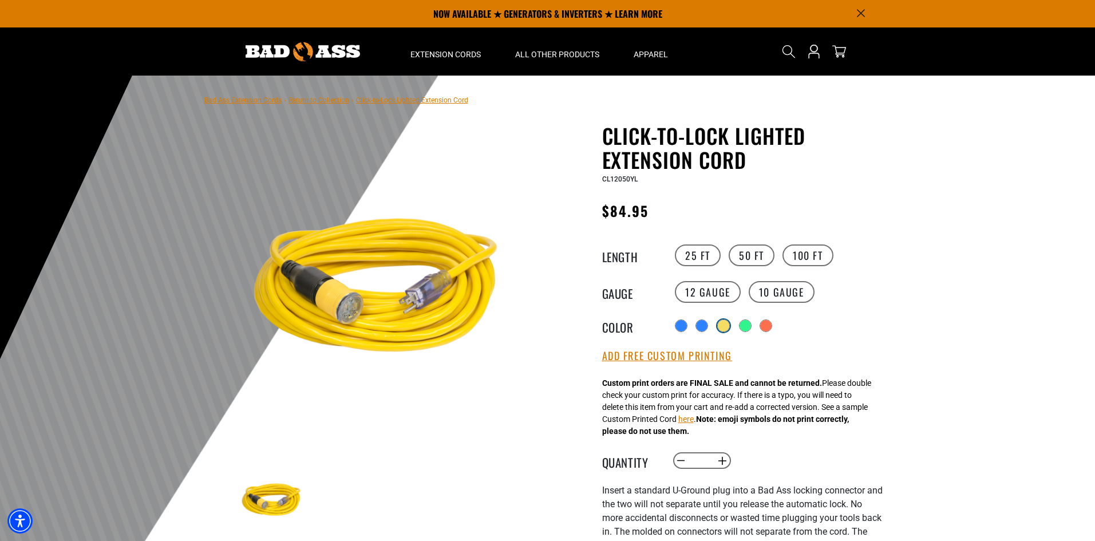
click at [724, 328] on div "products.product.variant_sold_out_or_unavailable" at bounding box center [723, 325] width 11 height 11
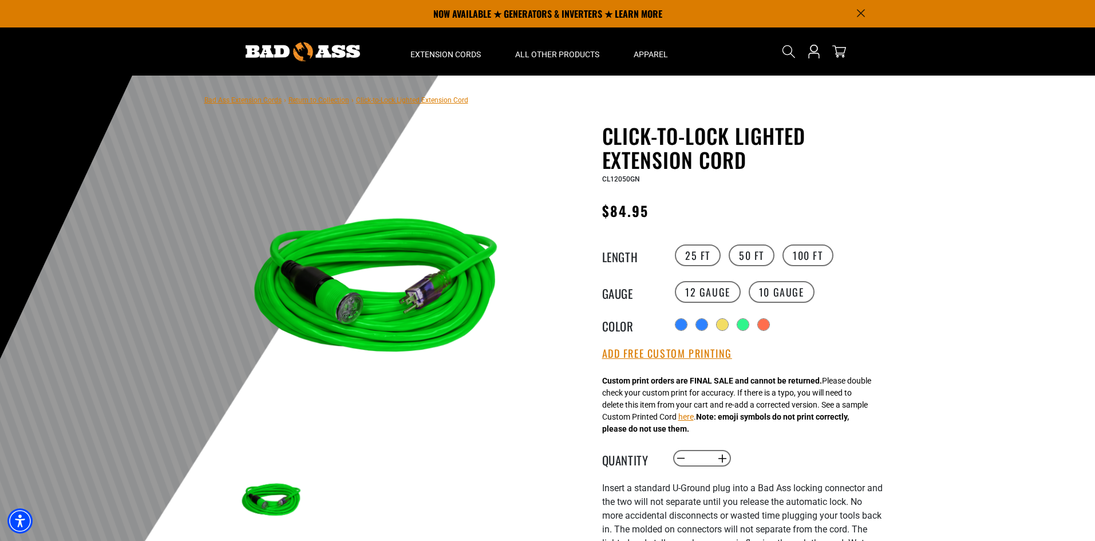
click at [737, 326] on div "Radio button products.product.variant_sold_out_or_unavailable products.product.…" at bounding box center [777, 325] width 211 height 18
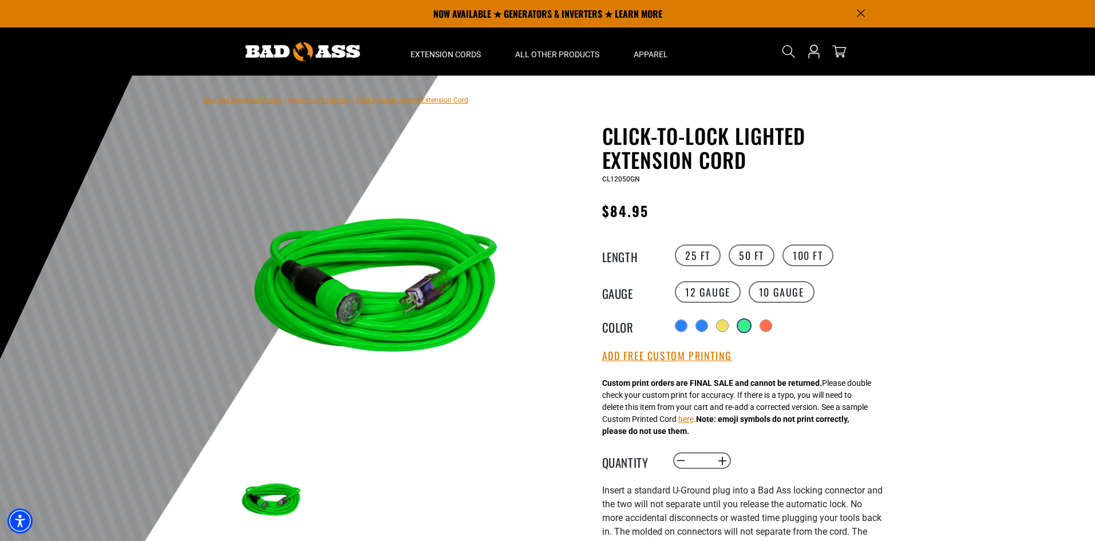
click at [742, 325] on div "products.product.variant_sold_out_or_unavailable" at bounding box center [744, 325] width 11 height 11
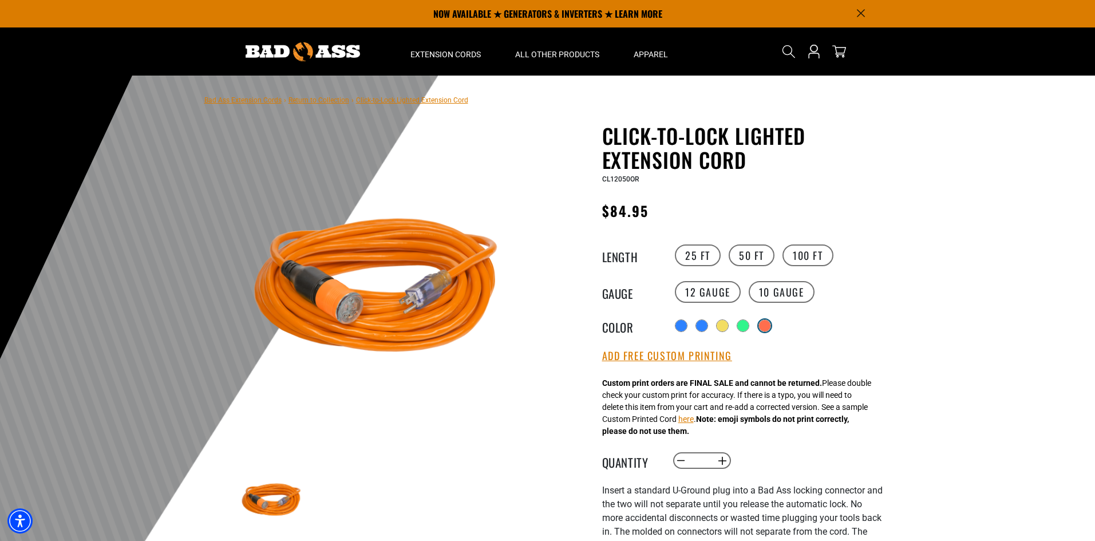
click at [770, 325] on div "products.product.variant_sold_out_or_unavailable" at bounding box center [764, 325] width 11 height 11
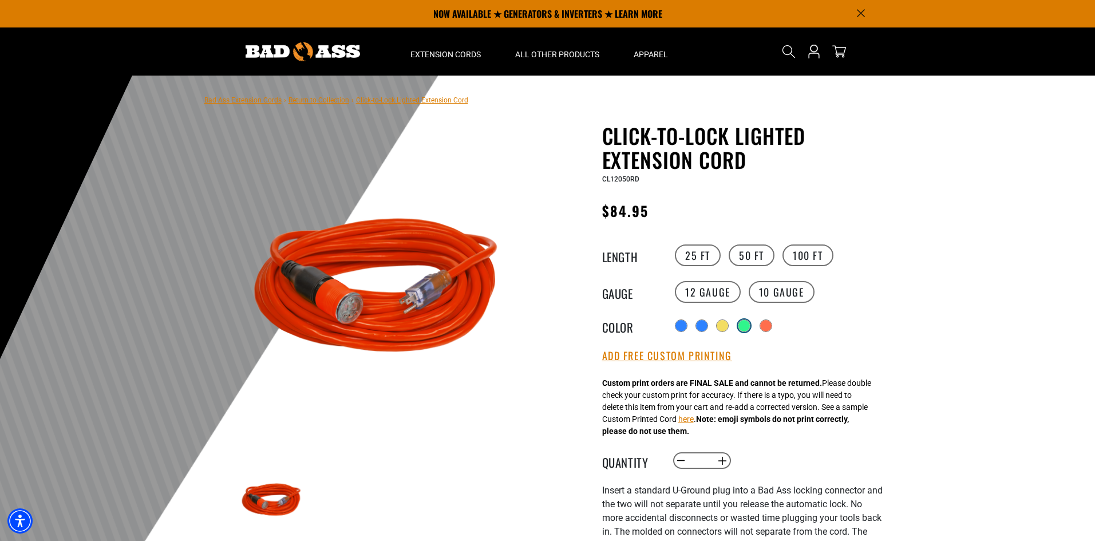
click at [742, 326] on div "products.product.variant_sold_out_or_unavailable" at bounding box center [744, 325] width 11 height 11
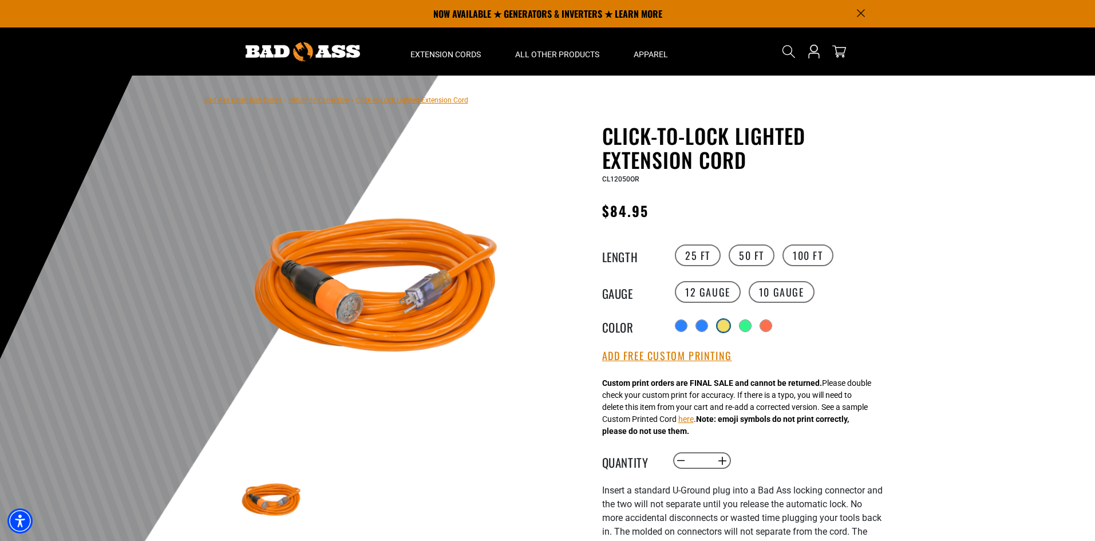
click at [723, 325] on div "products.product.variant_sold_out_or_unavailable" at bounding box center [723, 325] width 11 height 11
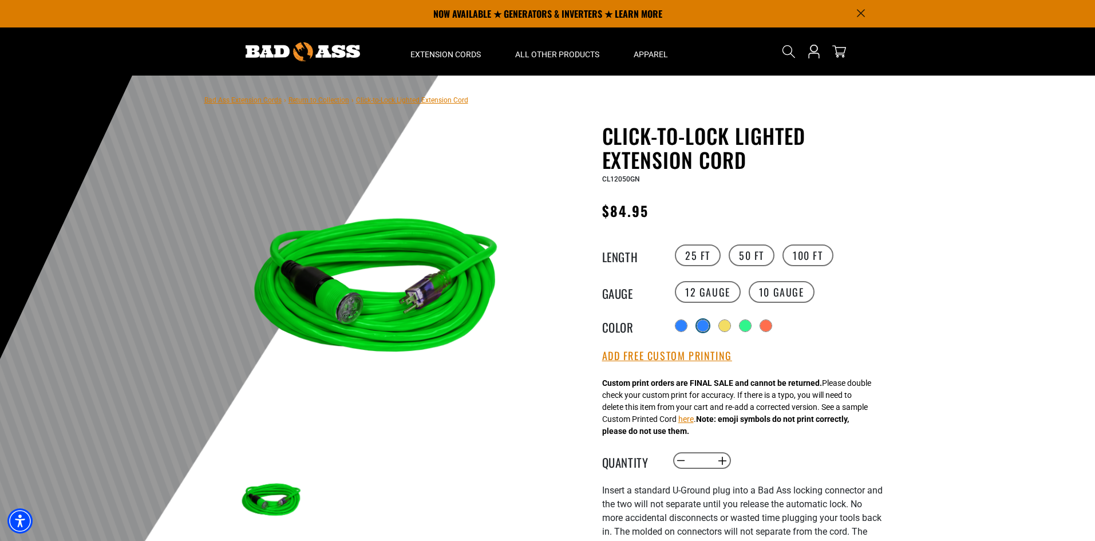
click at [706, 326] on div "products.product.variant_sold_out_or_unavailable" at bounding box center [702, 325] width 11 height 11
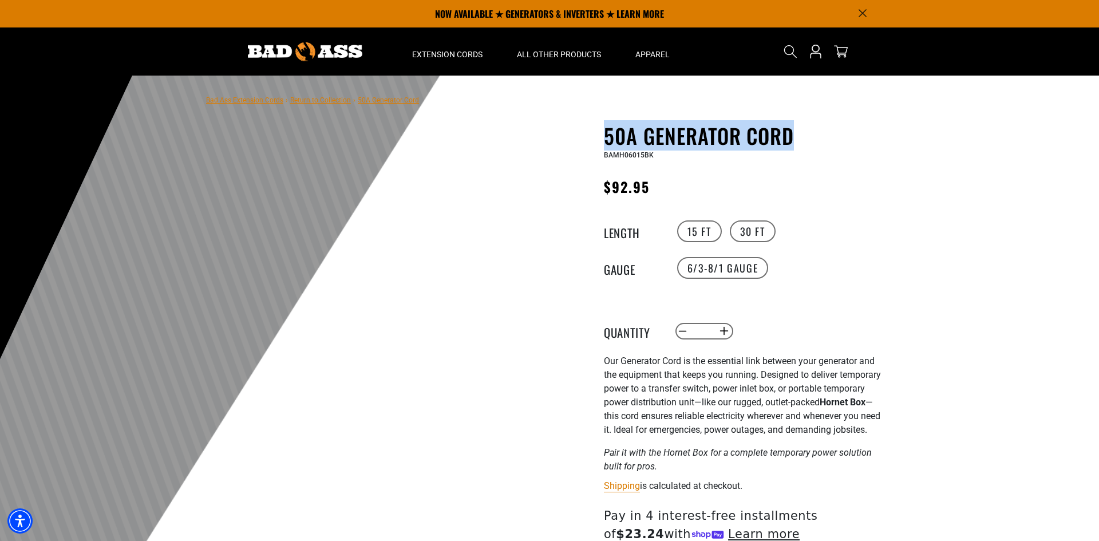
copy h1 "50A Generator Cord"
drag, startPoint x: 836, startPoint y: 132, endPoint x: 609, endPoint y: 126, distance: 227.4
click at [609, 126] on h1 "50A Generator Cord" at bounding box center [744, 136] width 281 height 24
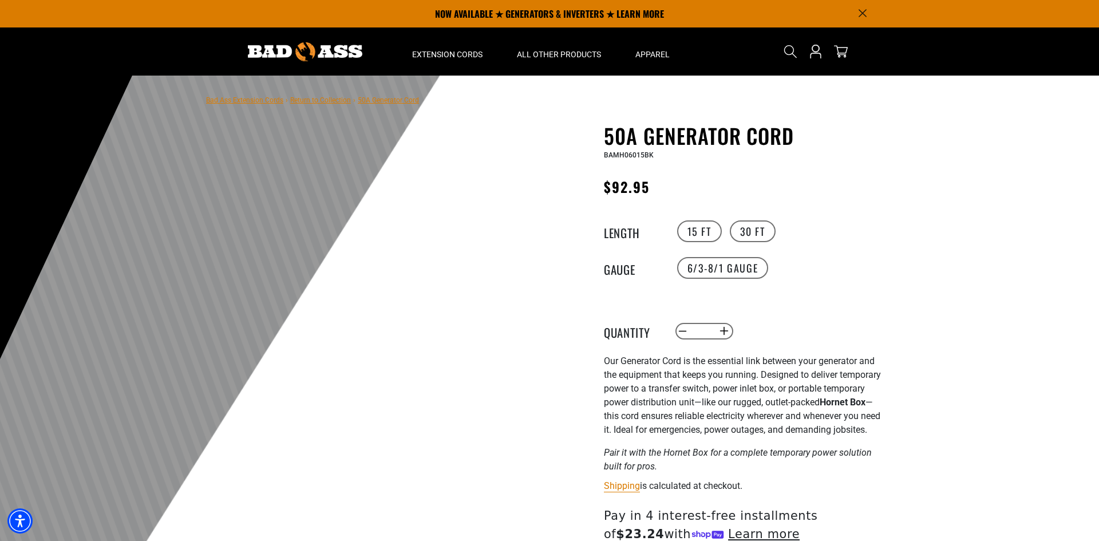
click at [952, 205] on div at bounding box center [549, 356] width 1099 height 561
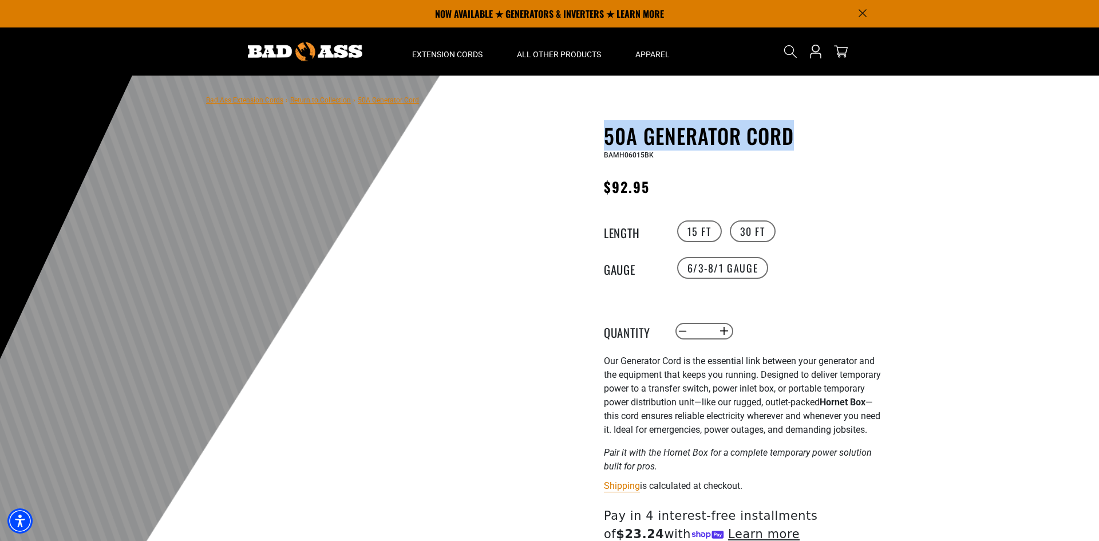
copy h1 "50A Generator Cord"
drag, startPoint x: 803, startPoint y: 133, endPoint x: 608, endPoint y: 126, distance: 196.0
click at [608, 126] on h1 "50A Generator Cord" at bounding box center [744, 136] width 281 height 24
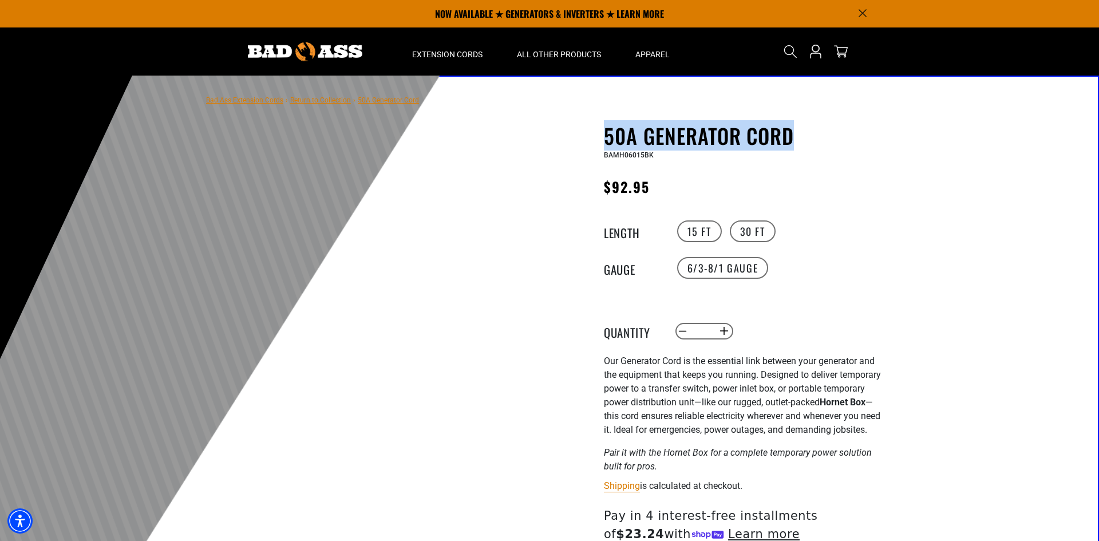
click at [803, 128] on h1 "50A Generator Cord" at bounding box center [744, 136] width 281 height 24
copy h1 "50A Generator Cord"
drag, startPoint x: 809, startPoint y: 134, endPoint x: 608, endPoint y: 129, distance: 201.6
click at [608, 129] on h1 "50A Generator Cord" at bounding box center [744, 136] width 281 height 24
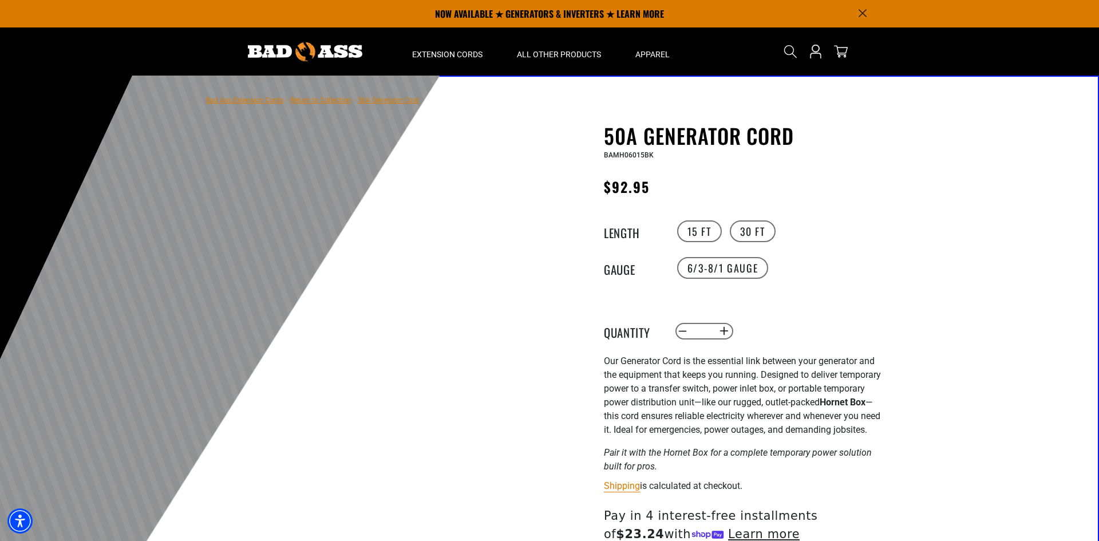
click at [903, 258] on div at bounding box center [549, 356] width 1099 height 561
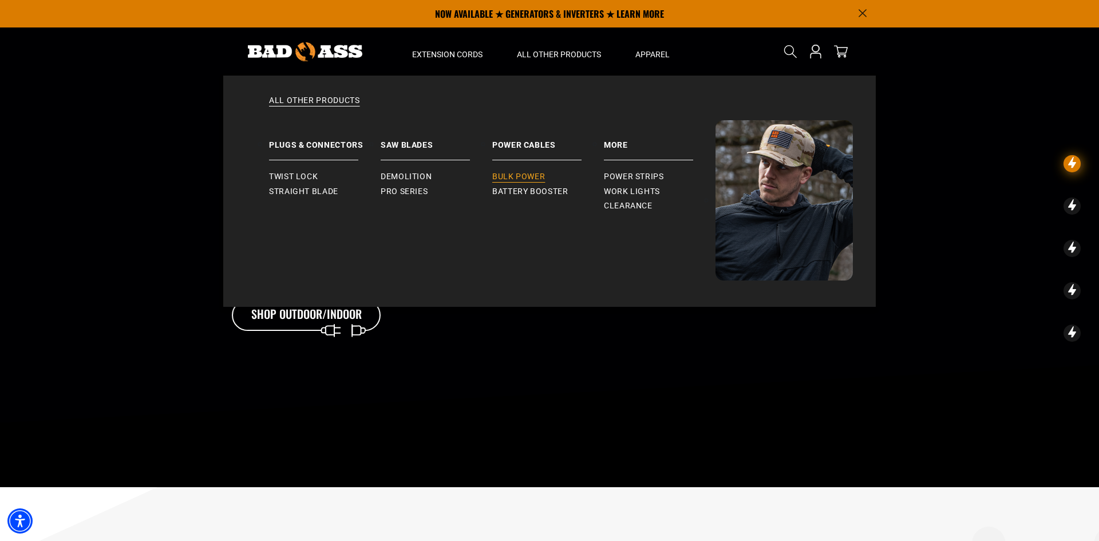
click at [539, 176] on span "Bulk Power" at bounding box center [518, 177] width 53 height 10
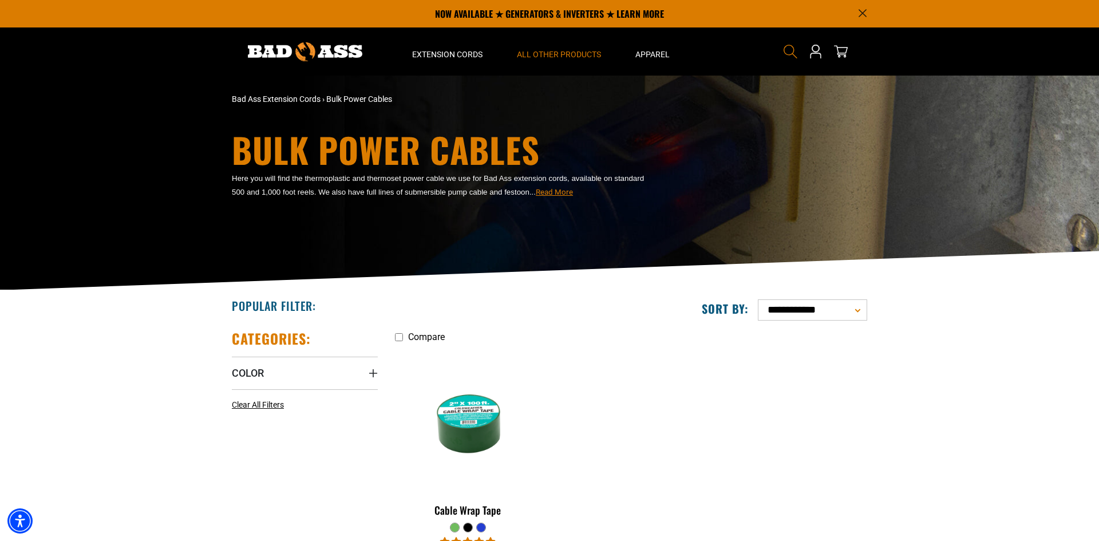
click at [794, 50] on icon "Search" at bounding box center [790, 51] width 15 height 15
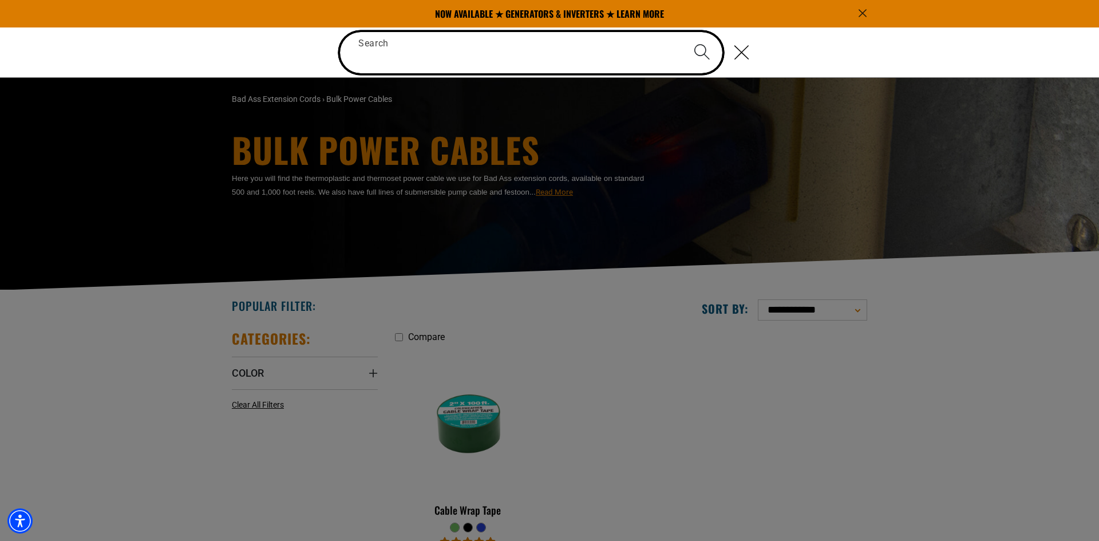
click at [563, 58] on input "Search" at bounding box center [531, 52] width 383 height 41
paste input "**********"
type input "**********"
click at [682, 32] on button "Search" at bounding box center [702, 52] width 40 height 40
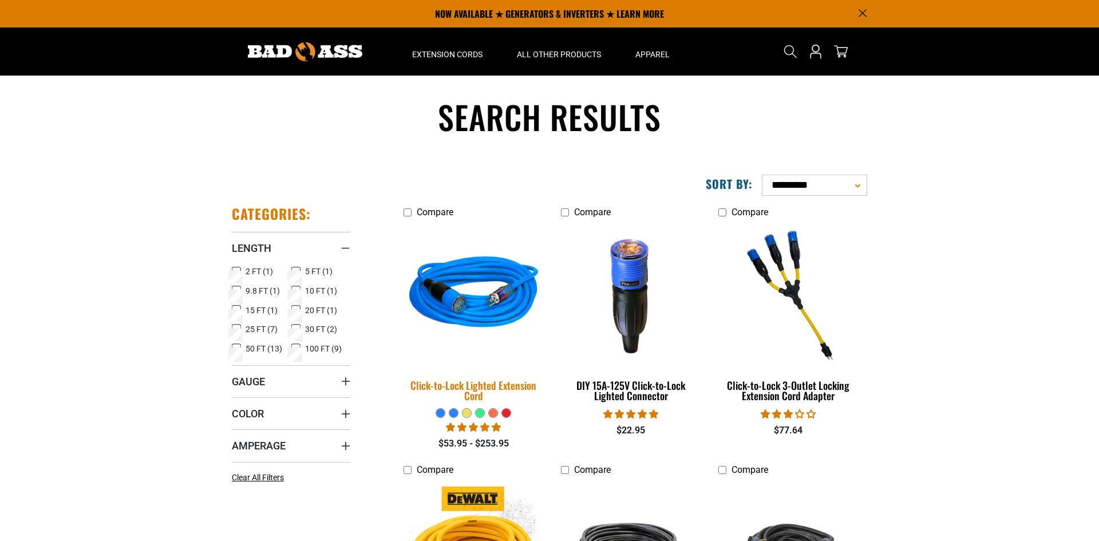
click at [498, 277] on img at bounding box center [474, 295] width 160 height 147
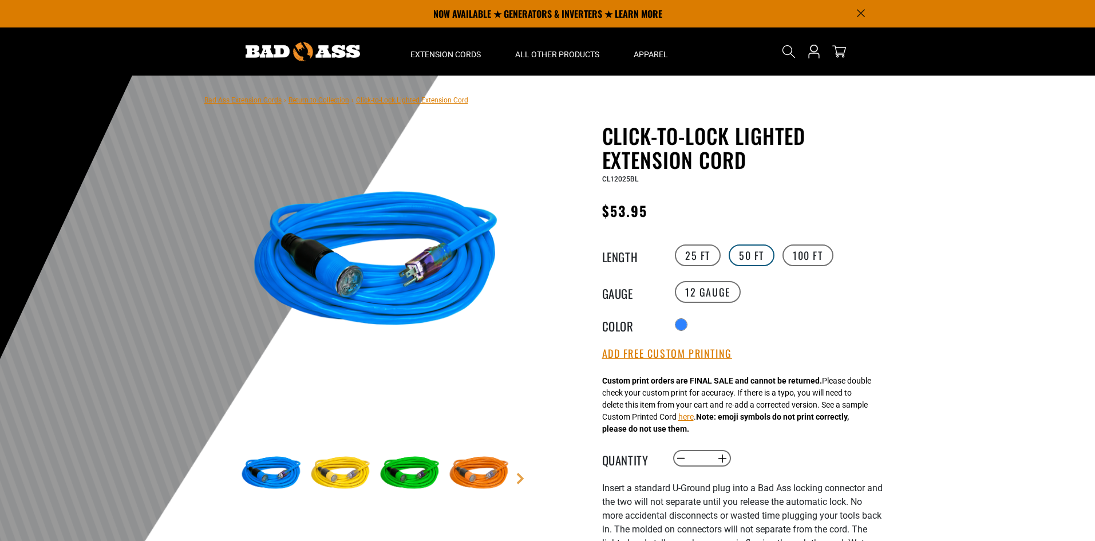
click at [754, 245] on label "50 FT" at bounding box center [752, 256] width 46 height 22
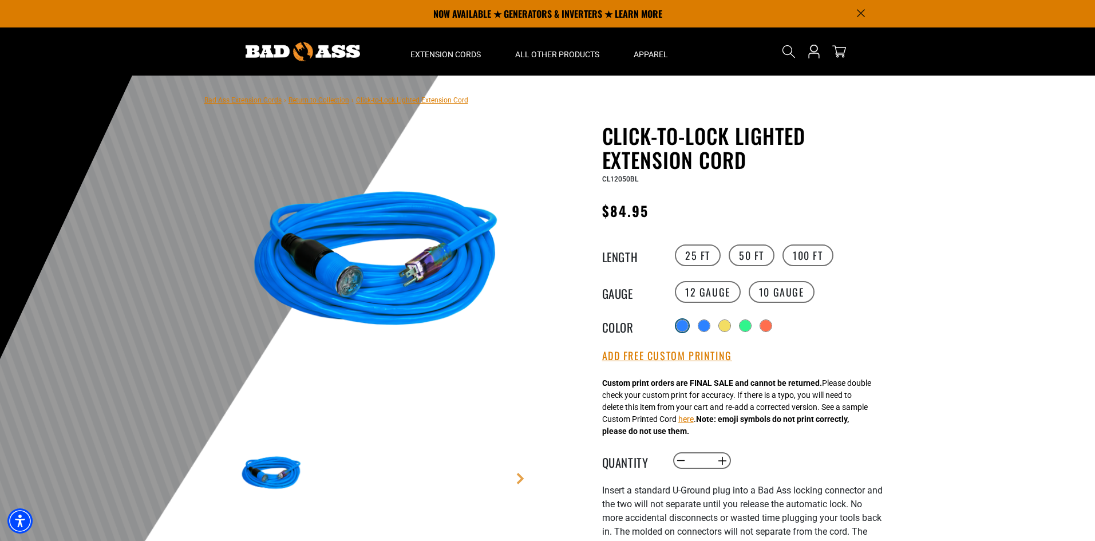
click at [685, 326] on div at bounding box center [682, 325] width 11 height 11
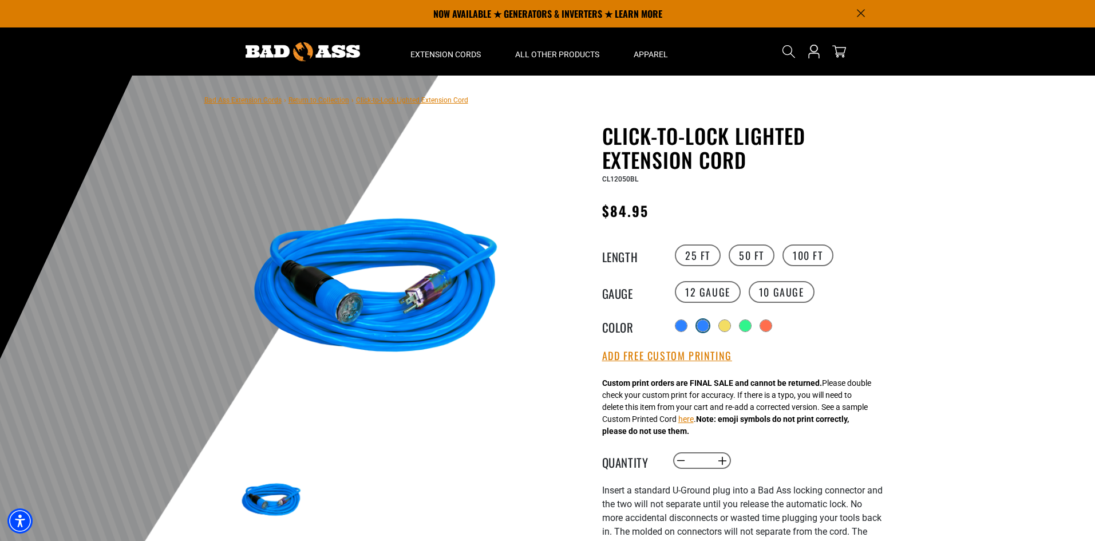
click at [707, 327] on div "products.product.variant_sold_out_or_unavailable" at bounding box center [702, 325] width 11 height 11
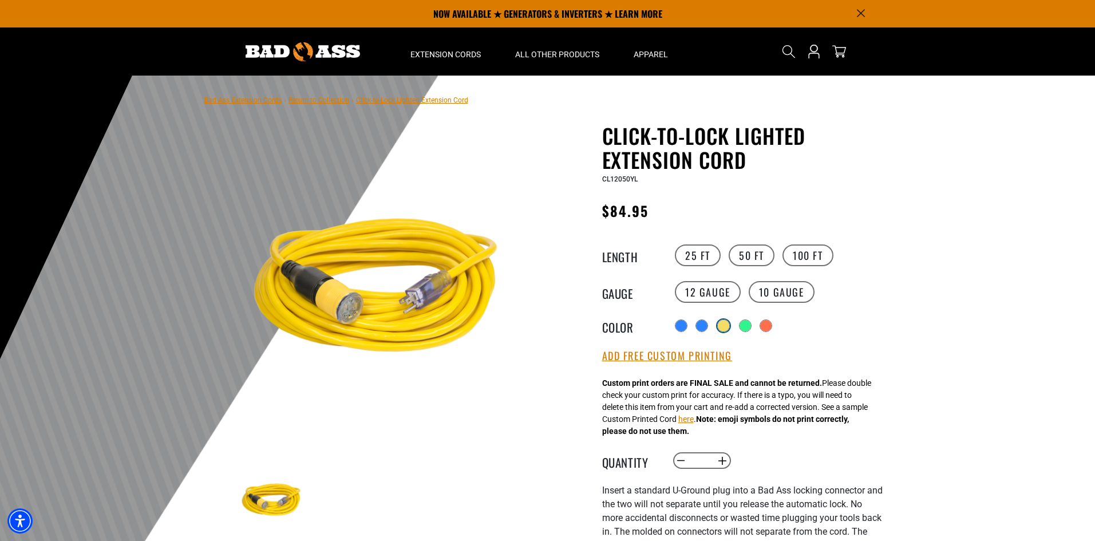
click at [730, 326] on div "products.product.variant_sold_out_or_unavailable" at bounding box center [723, 325] width 11 height 11
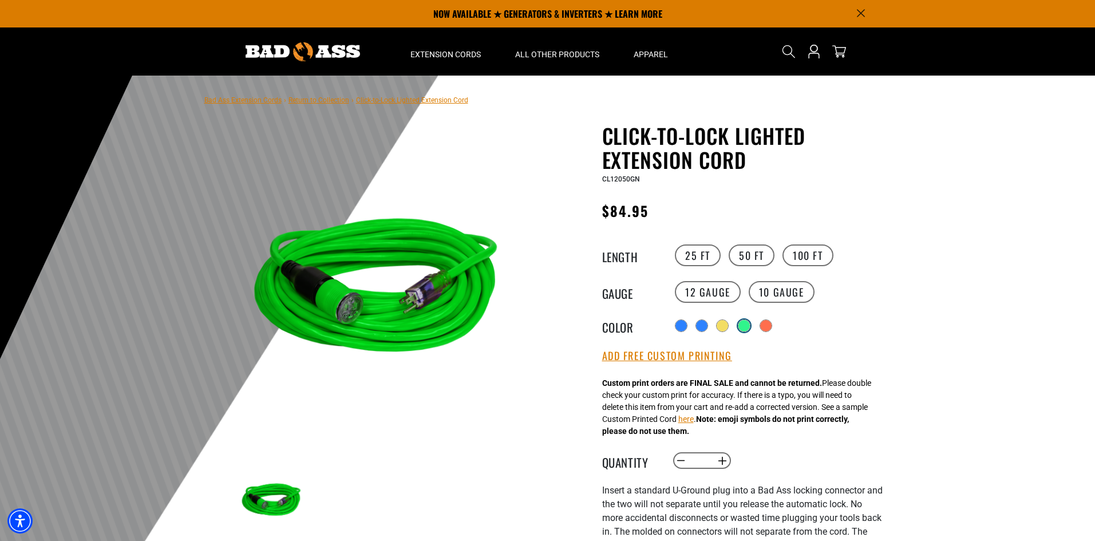
click at [747, 326] on div "products.product.variant_sold_out_or_unavailable" at bounding box center [744, 325] width 11 height 11
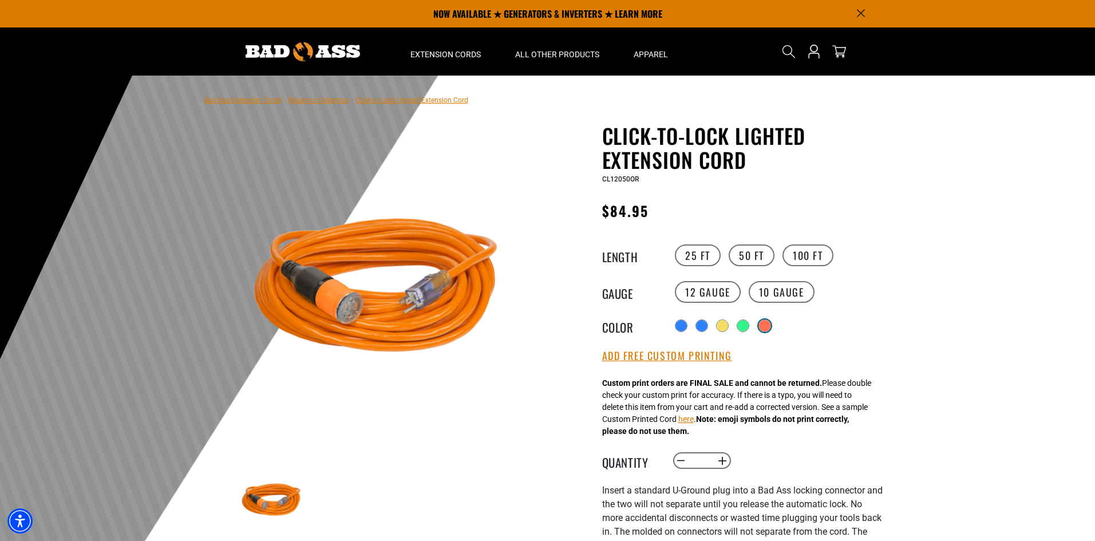
click at [767, 326] on div "products.product.variant_sold_out_or_unavailable" at bounding box center [764, 325] width 11 height 11
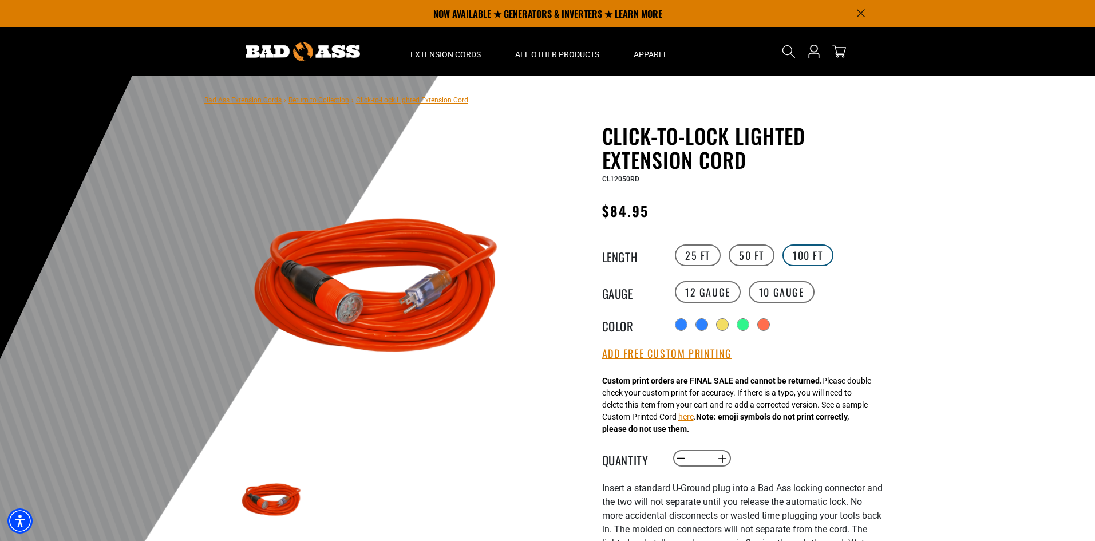
click at [805, 249] on label "100 FT" at bounding box center [808, 256] width 51 height 22
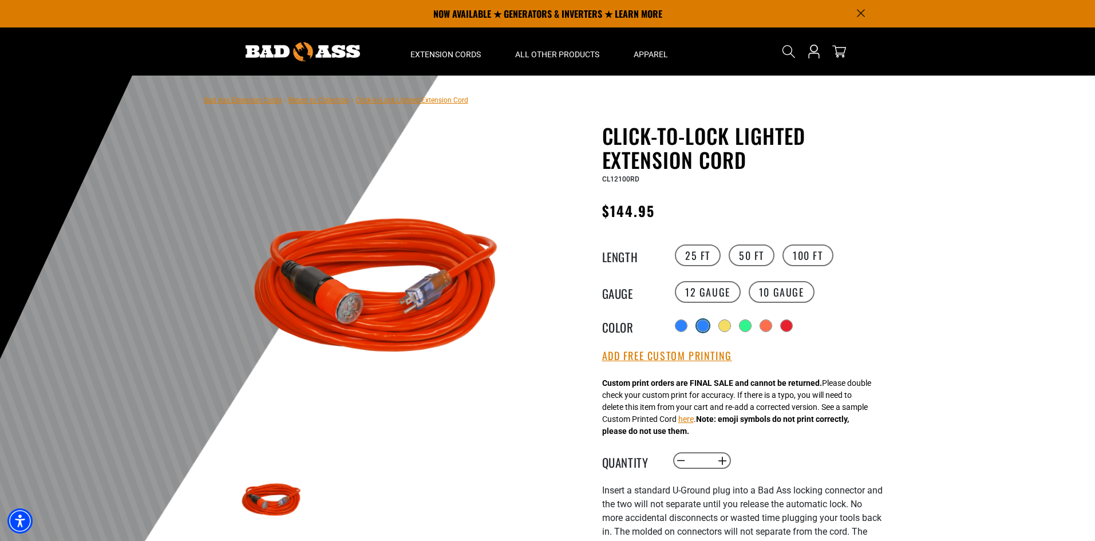
click at [706, 324] on div "products.product.variant_sold_out_or_unavailable" at bounding box center [702, 325] width 11 height 11
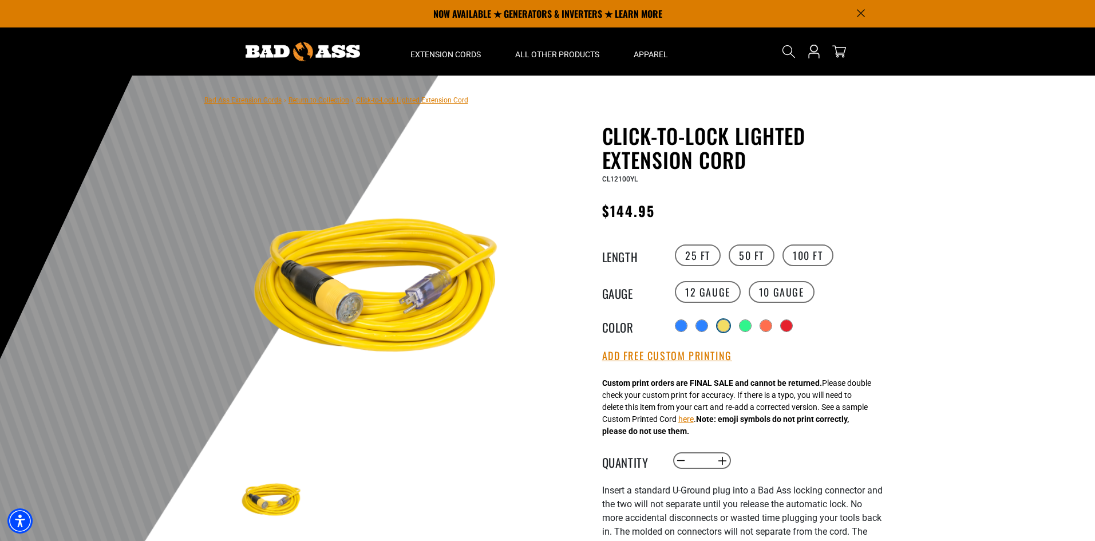
click at [726, 326] on div "products.product.variant_sold_out_or_unavailable" at bounding box center [723, 325] width 11 height 11
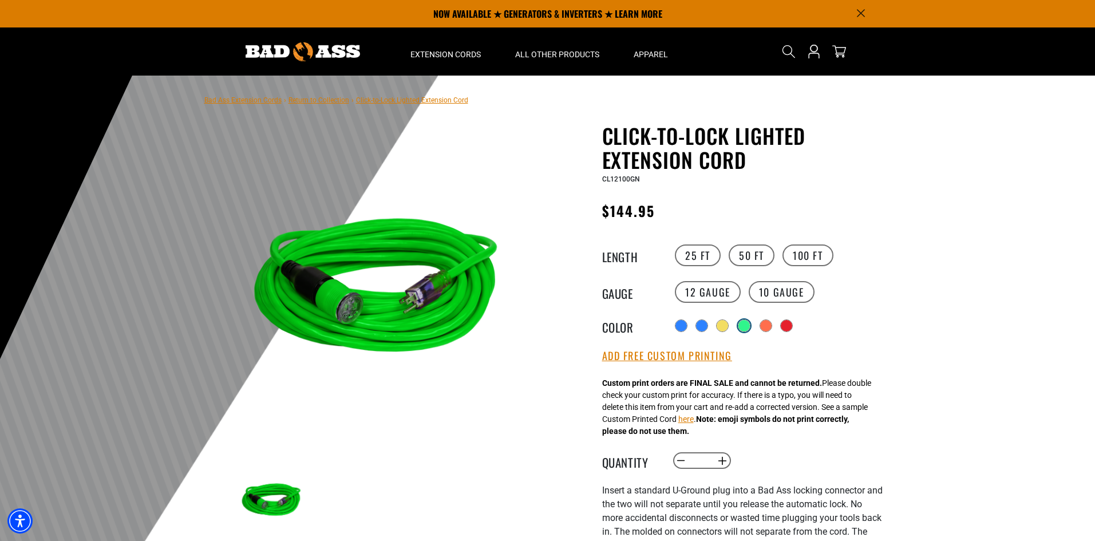
click at [744, 326] on div "products.product.variant_sold_out_or_unavailable" at bounding box center [744, 325] width 11 height 11
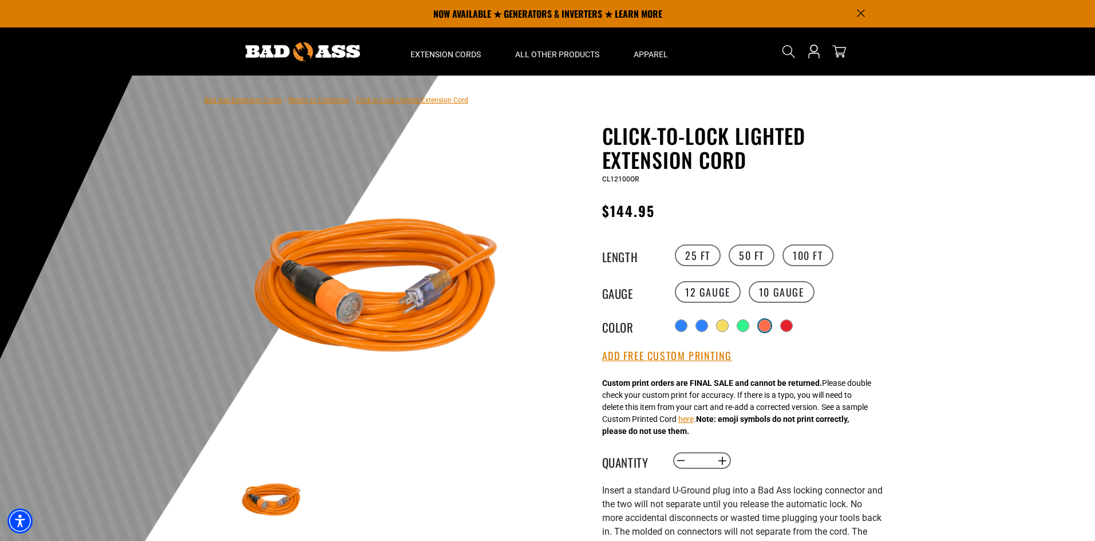
click at [768, 326] on div "products.product.variant_sold_out_or_unavailable" at bounding box center [764, 325] width 11 height 11
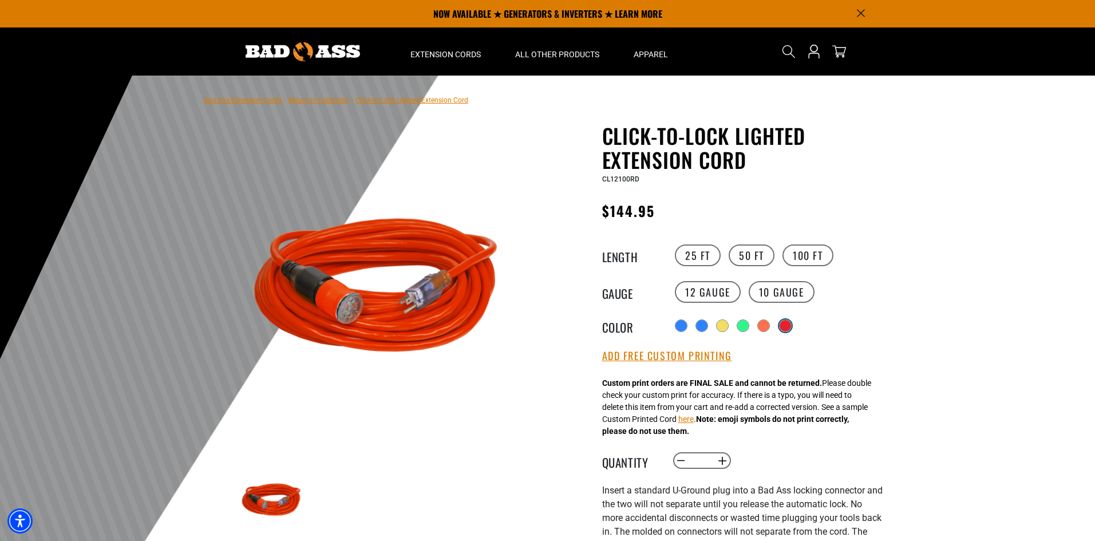
click at [789, 325] on div "products.product.variant_sold_out_or_unavailable" at bounding box center [785, 325] width 11 height 11
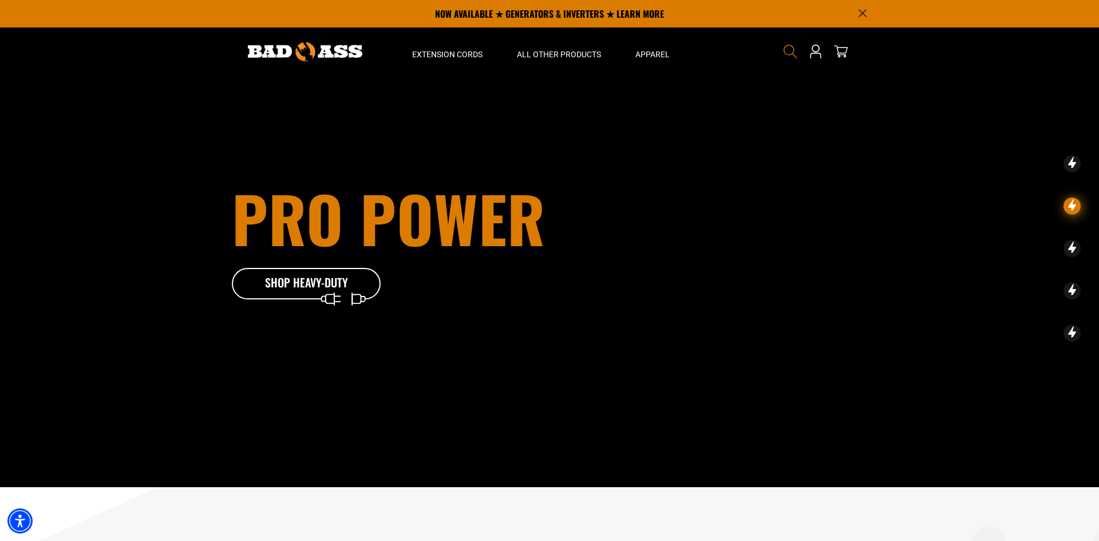
click at [794, 49] on use "Search" at bounding box center [791, 52] width 14 height 14
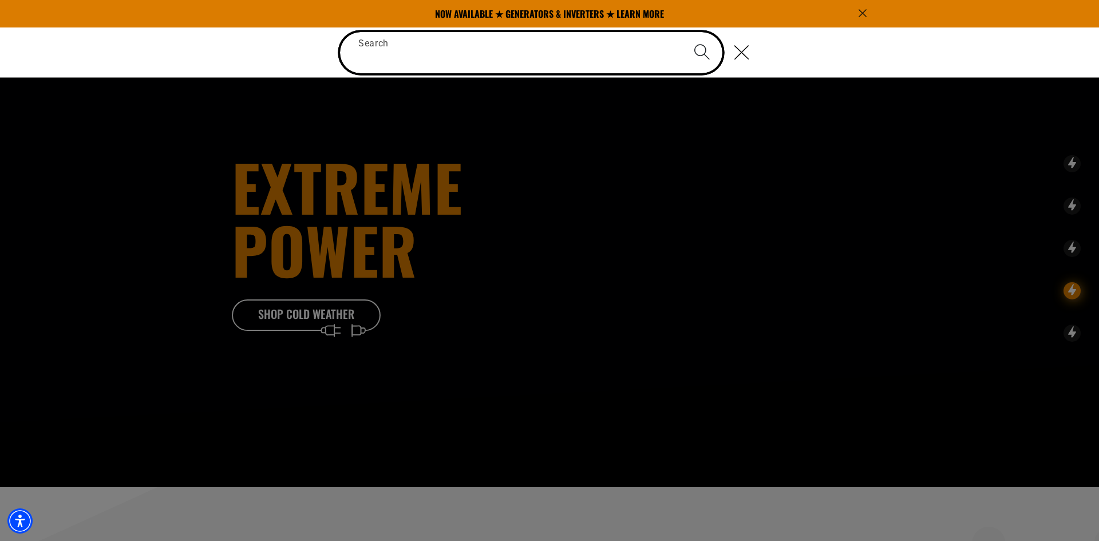
paste input "**********"
click at [416, 44] on input "**********" at bounding box center [531, 52] width 383 height 41
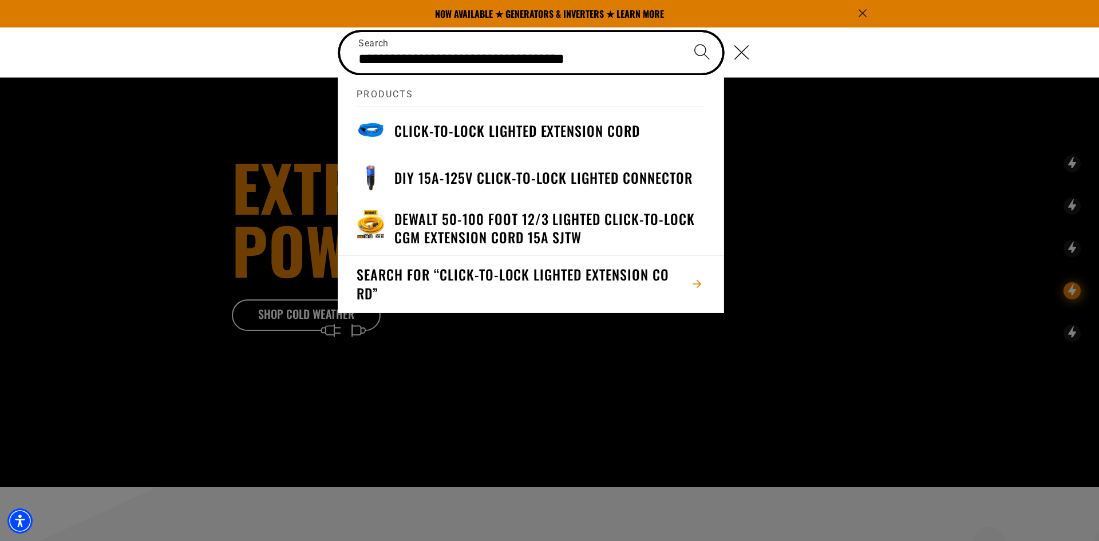
type input "**********"
click at [682, 32] on button "Search" at bounding box center [702, 52] width 40 height 40
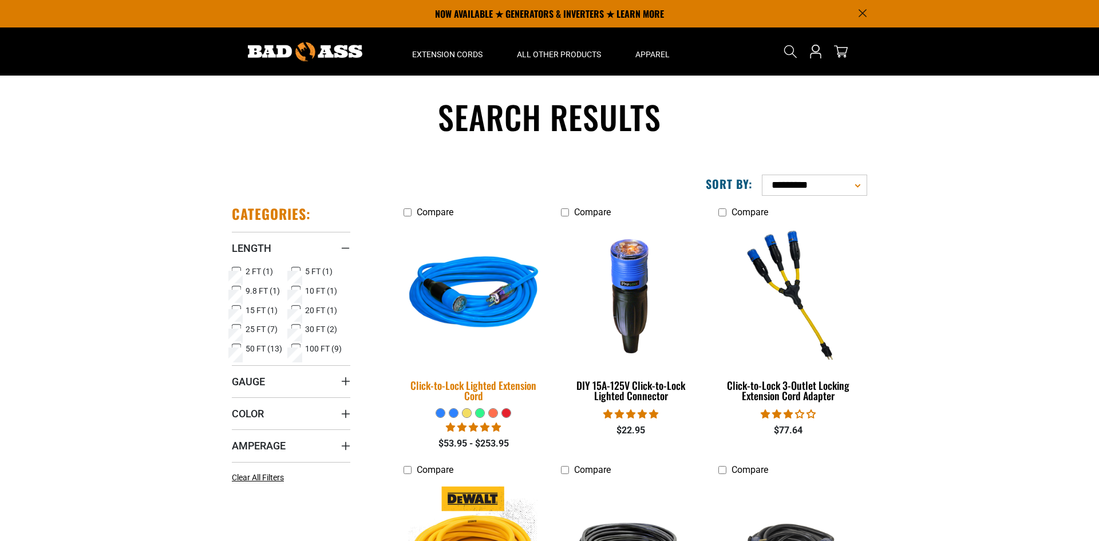
click at [484, 270] on img at bounding box center [474, 295] width 160 height 147
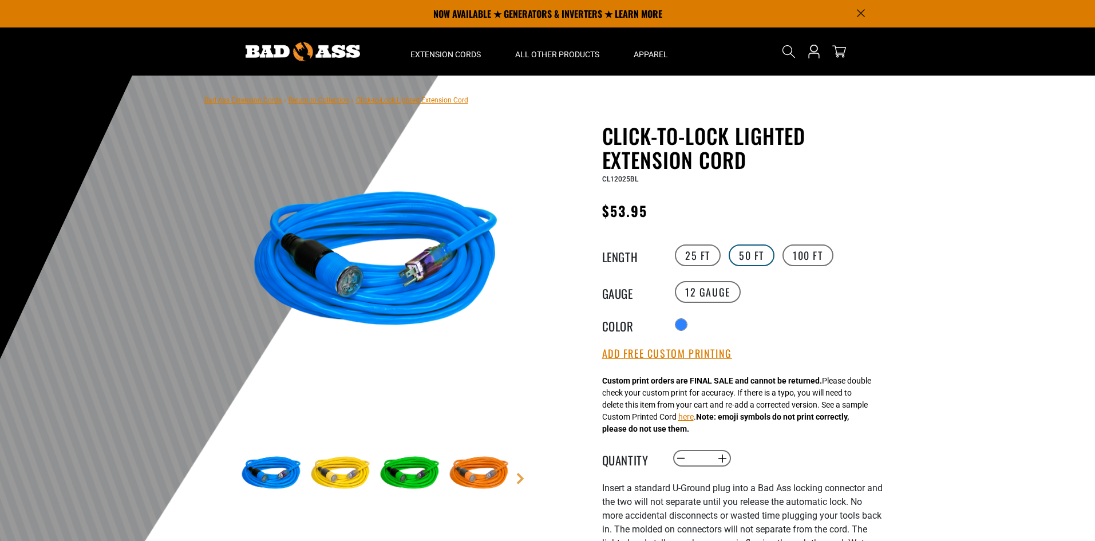
click at [748, 258] on label "50 FT" at bounding box center [752, 256] width 46 height 22
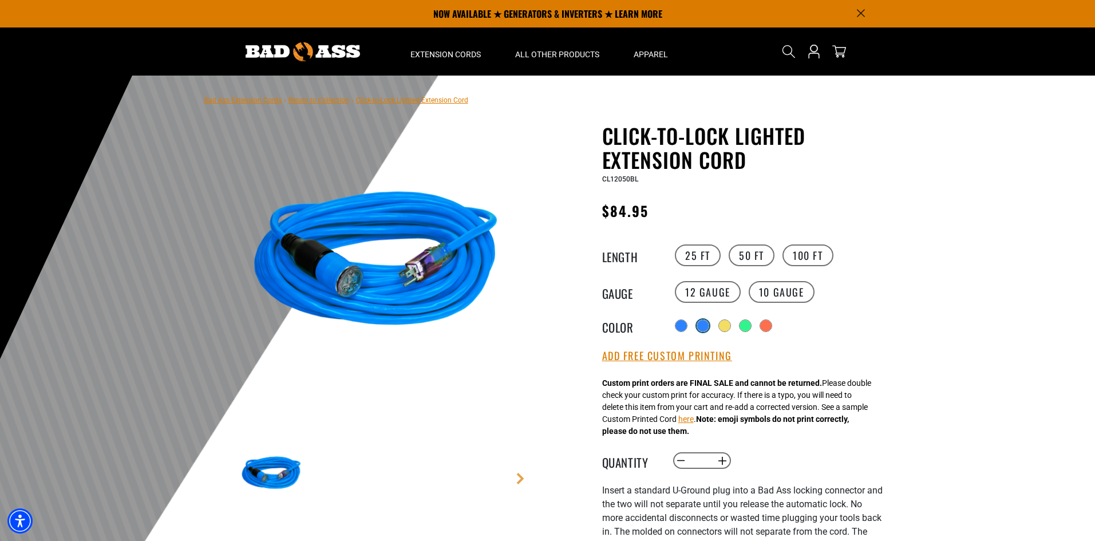
click at [702, 329] on div "products.product.variant_sold_out_or_unavailable" at bounding box center [702, 325] width 11 height 11
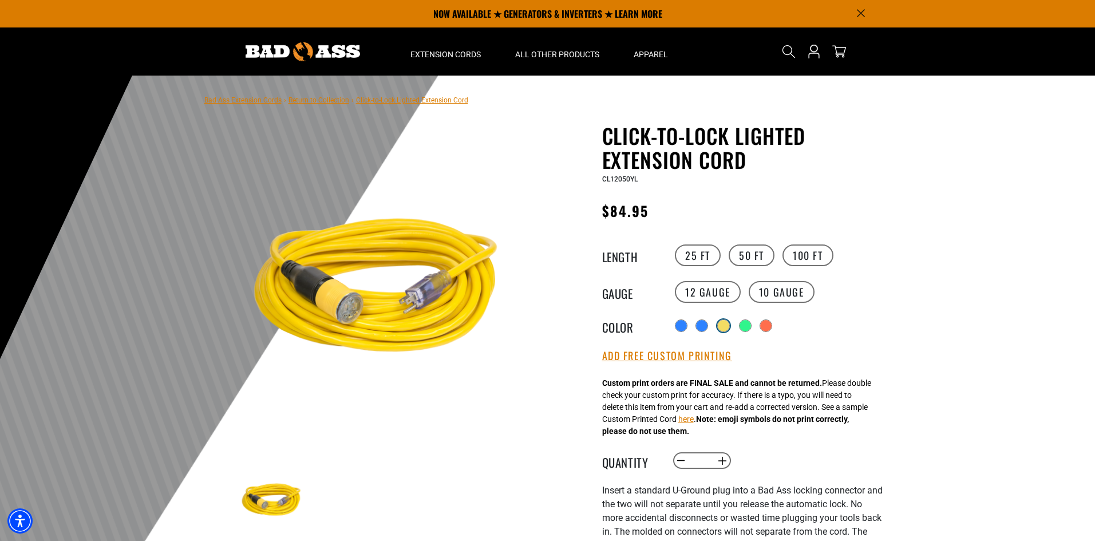
click at [724, 325] on div "products.product.variant_sold_out_or_unavailable" at bounding box center [723, 325] width 11 height 11
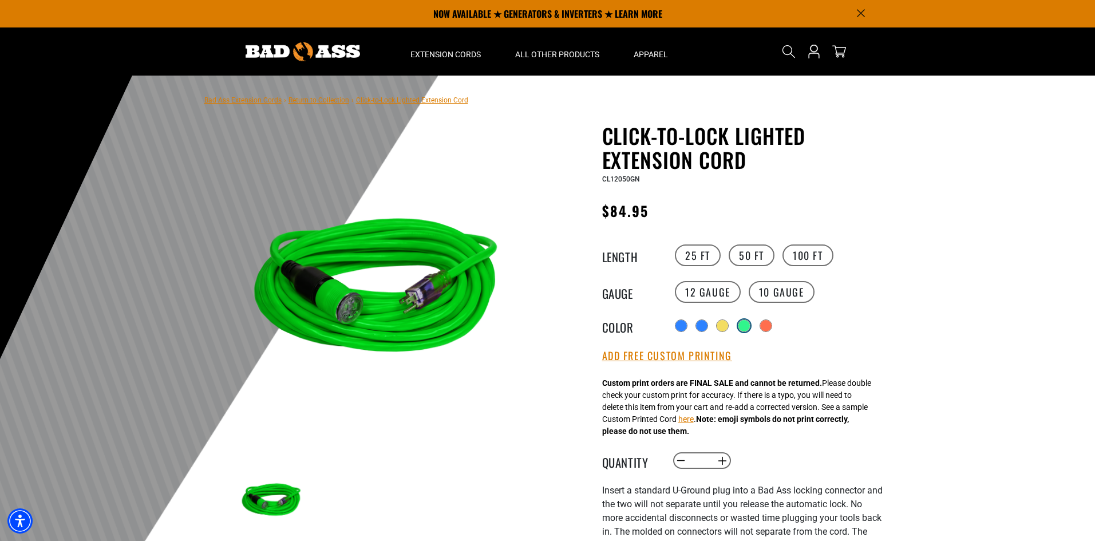
click at [742, 326] on div "products.product.variant_sold_out_or_unavailable" at bounding box center [744, 325] width 11 height 11
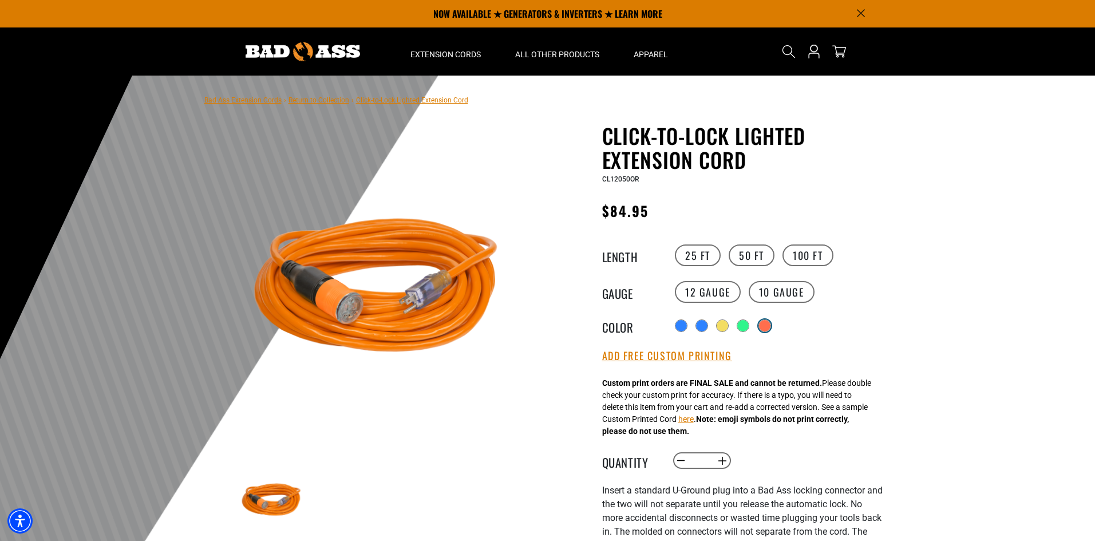
click at [760, 328] on label "products.product.variant_sold_out_or_unavailable" at bounding box center [765, 325] width 15 height 15
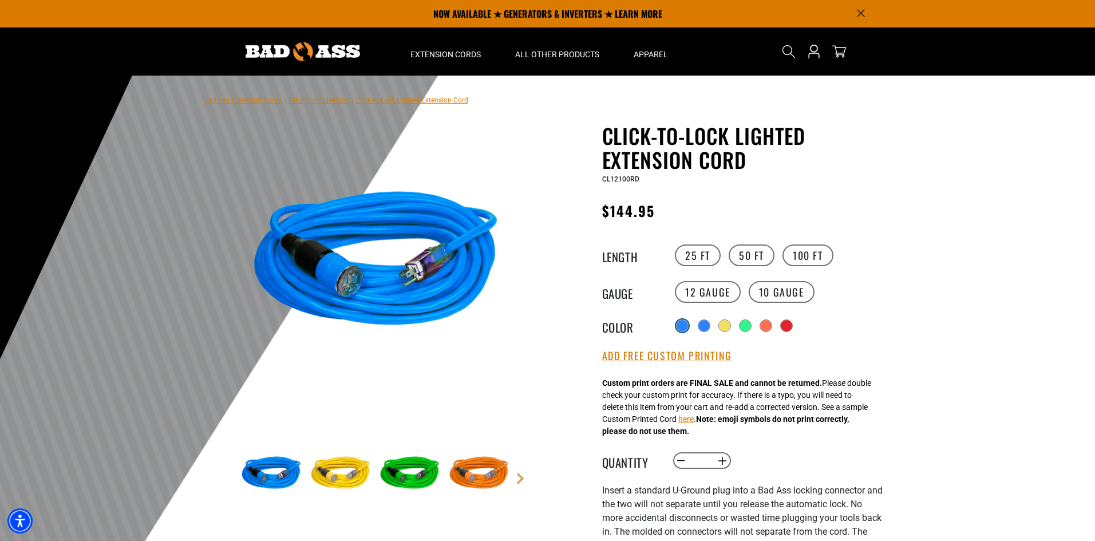
click at [685, 326] on div at bounding box center [682, 325] width 11 height 11
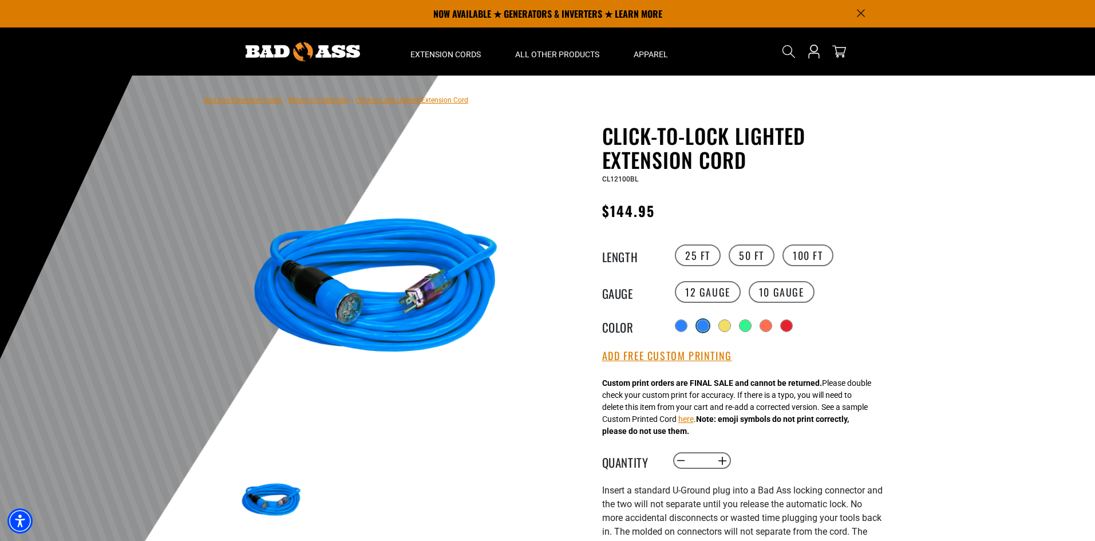
click at [708, 328] on div at bounding box center [702, 325] width 11 height 11
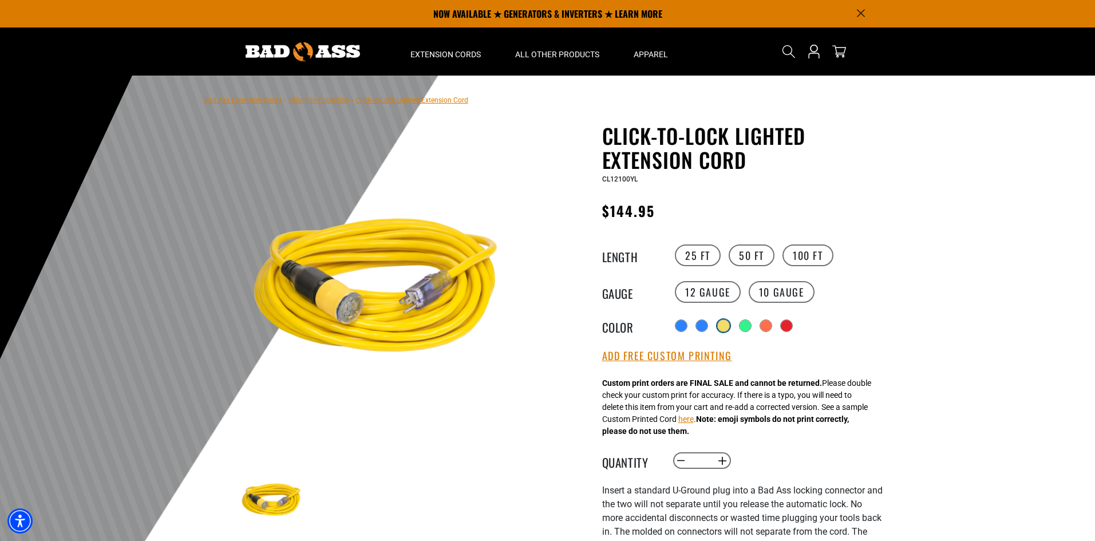
click at [726, 328] on div at bounding box center [723, 325] width 11 height 11
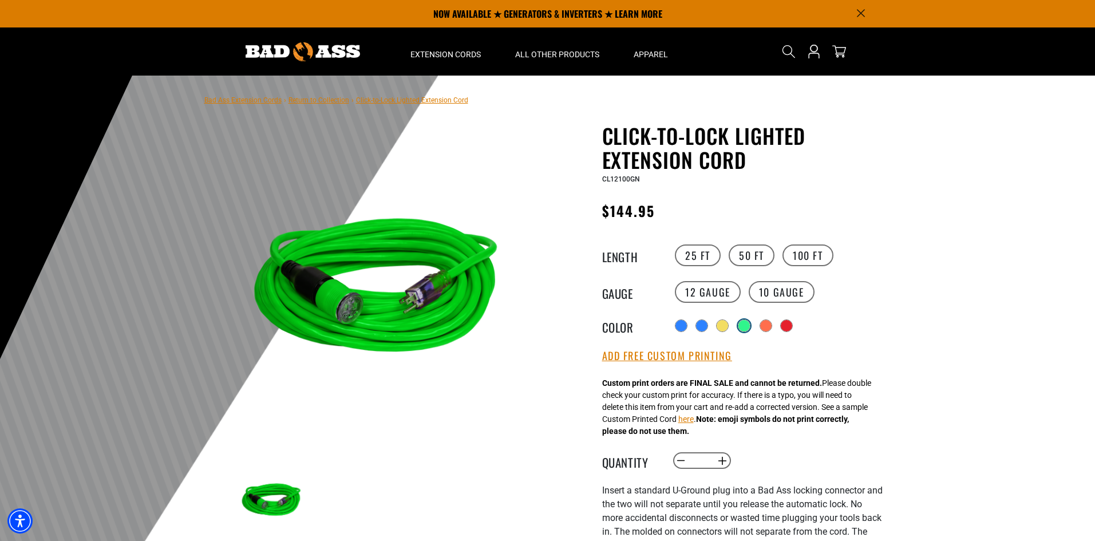
click at [746, 328] on div at bounding box center [744, 325] width 11 height 11
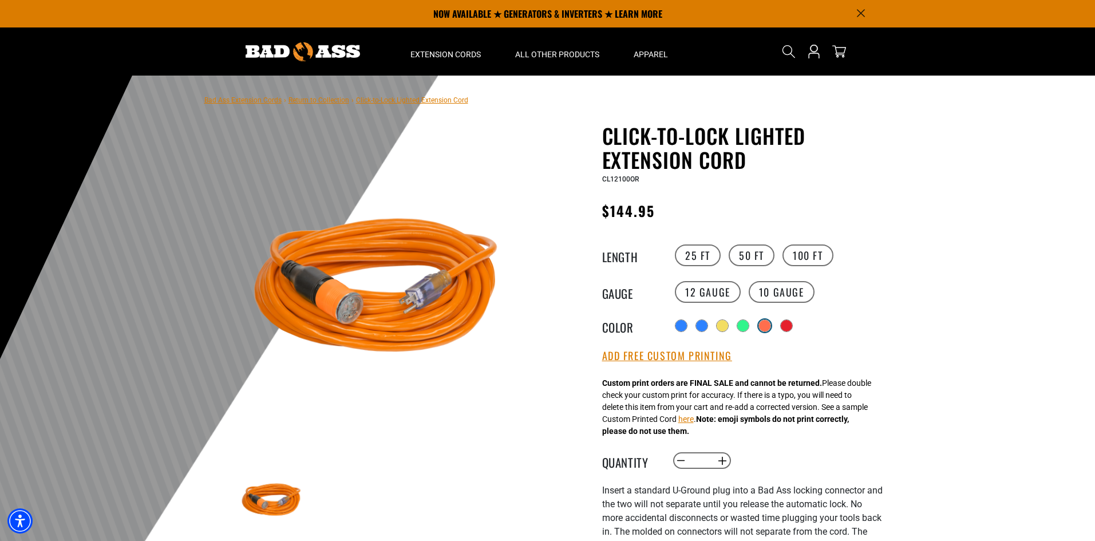
click at [771, 328] on div at bounding box center [764, 325] width 11 height 11
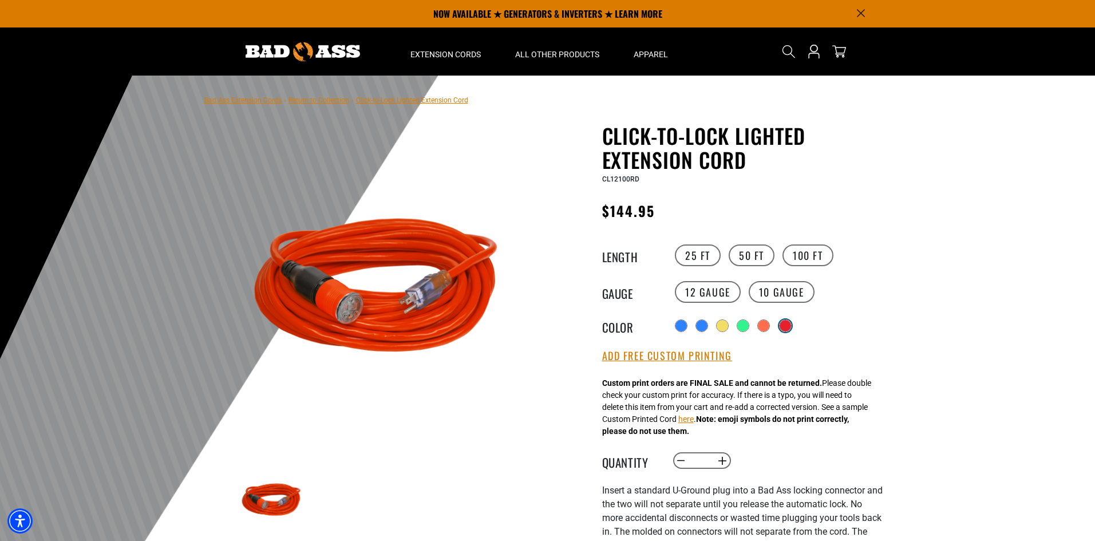
click at [791, 328] on div at bounding box center [785, 325] width 11 height 11
